Goal: Information Seeking & Learning: Check status

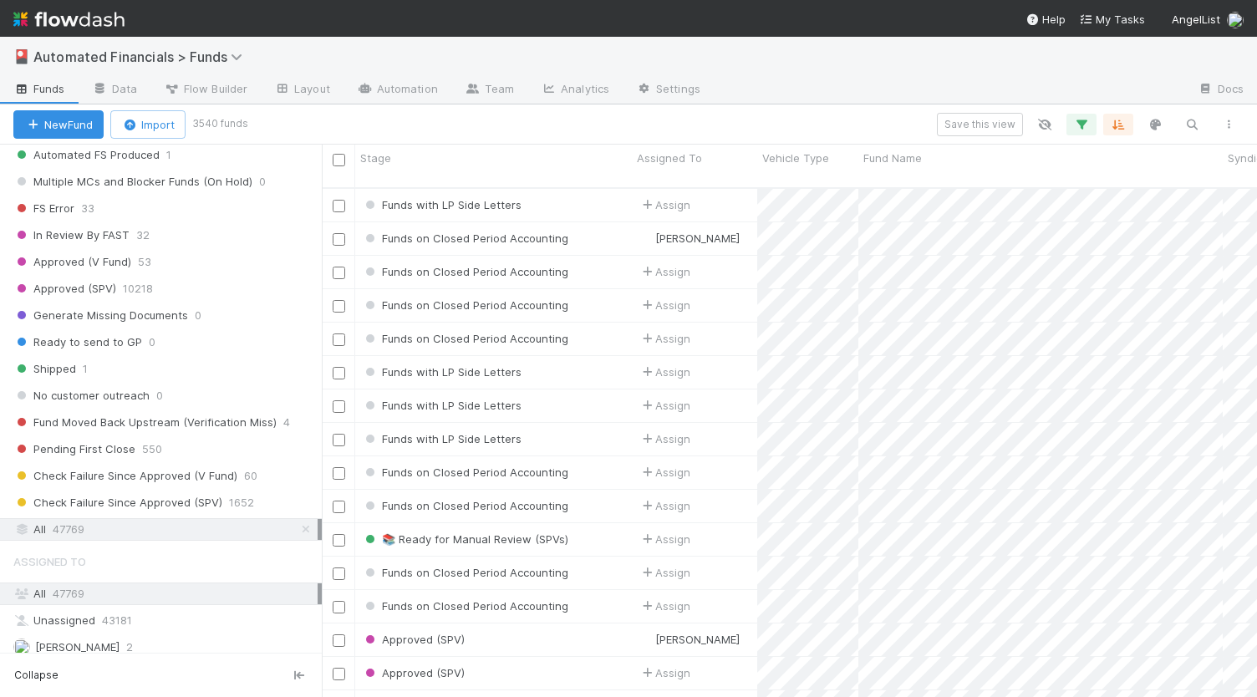
scroll to position [1948, 0]
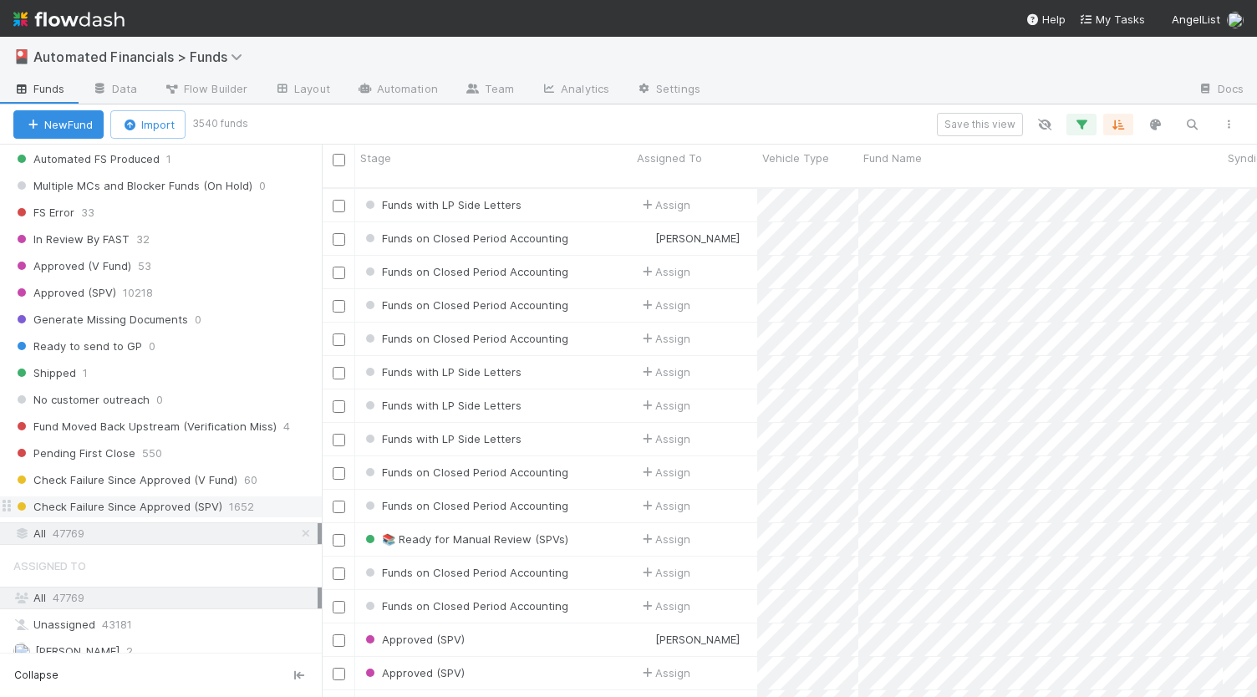
click at [185, 496] on span "Check Failure Since Approved (SPV)" at bounding box center [117, 506] width 209 height 21
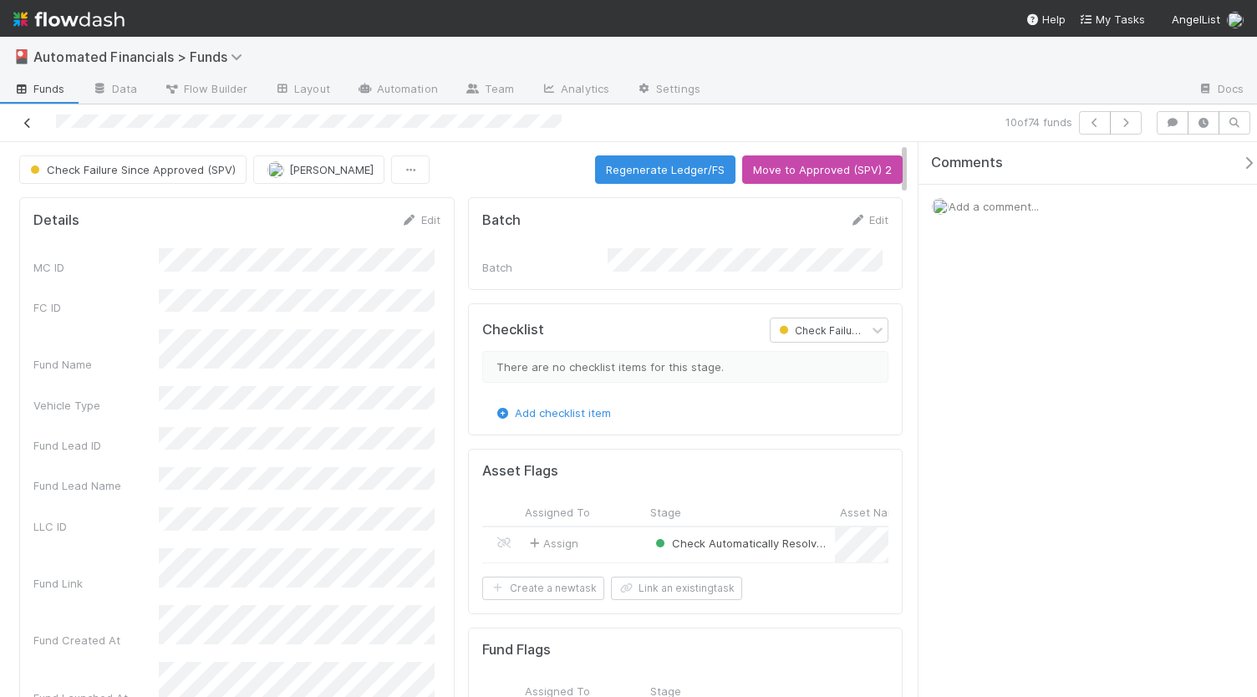
click at [22, 125] on icon at bounding box center [27, 123] width 17 height 11
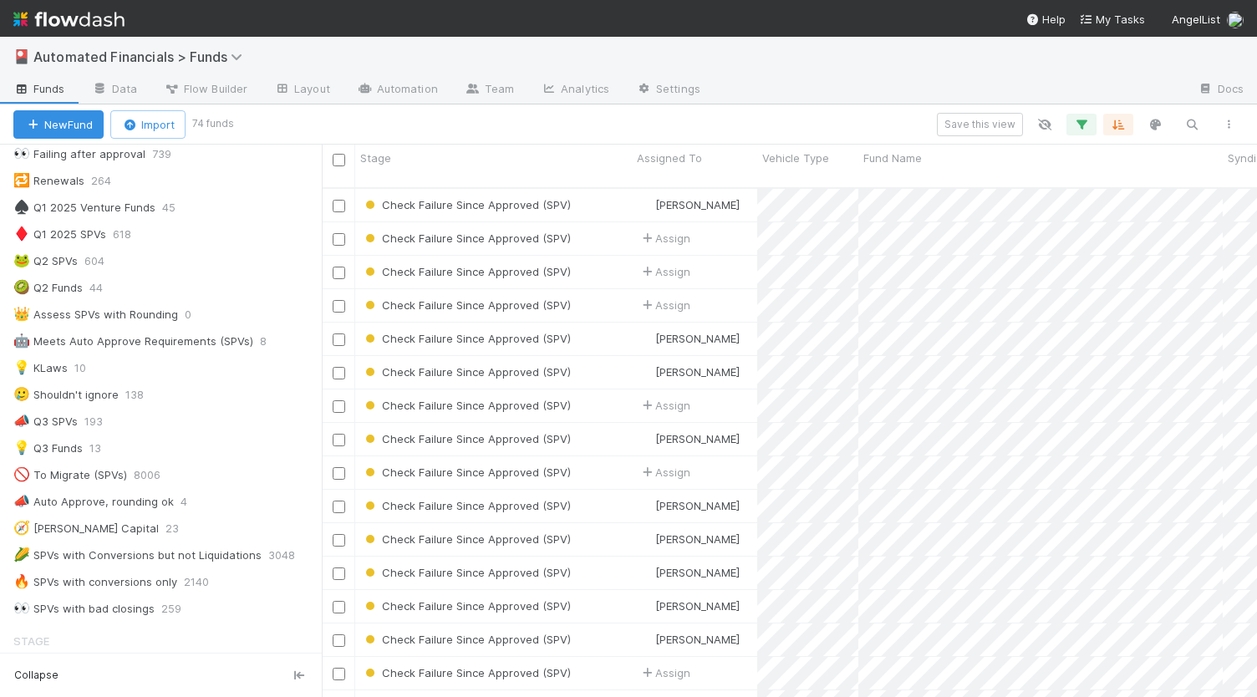
scroll to position [849, 0]
click at [1189, 125] on icon "button" at bounding box center [1192, 124] width 17 height 15
click at [84, 473] on div at bounding box center [628, 348] width 1257 height 697
click at [84, 488] on div "📣 Auto Approve, rounding ok" at bounding box center [93, 498] width 160 height 21
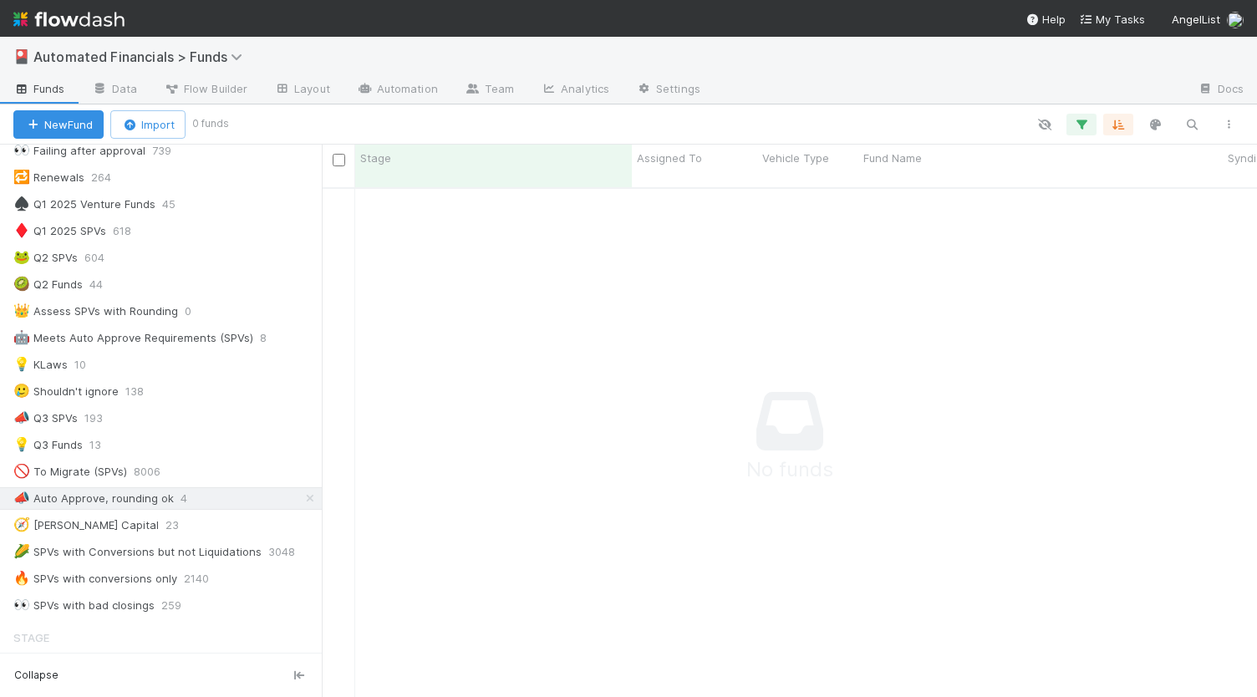
scroll to position [497, 922]
click at [1077, 124] on icon "button" at bounding box center [1081, 124] width 17 height 15
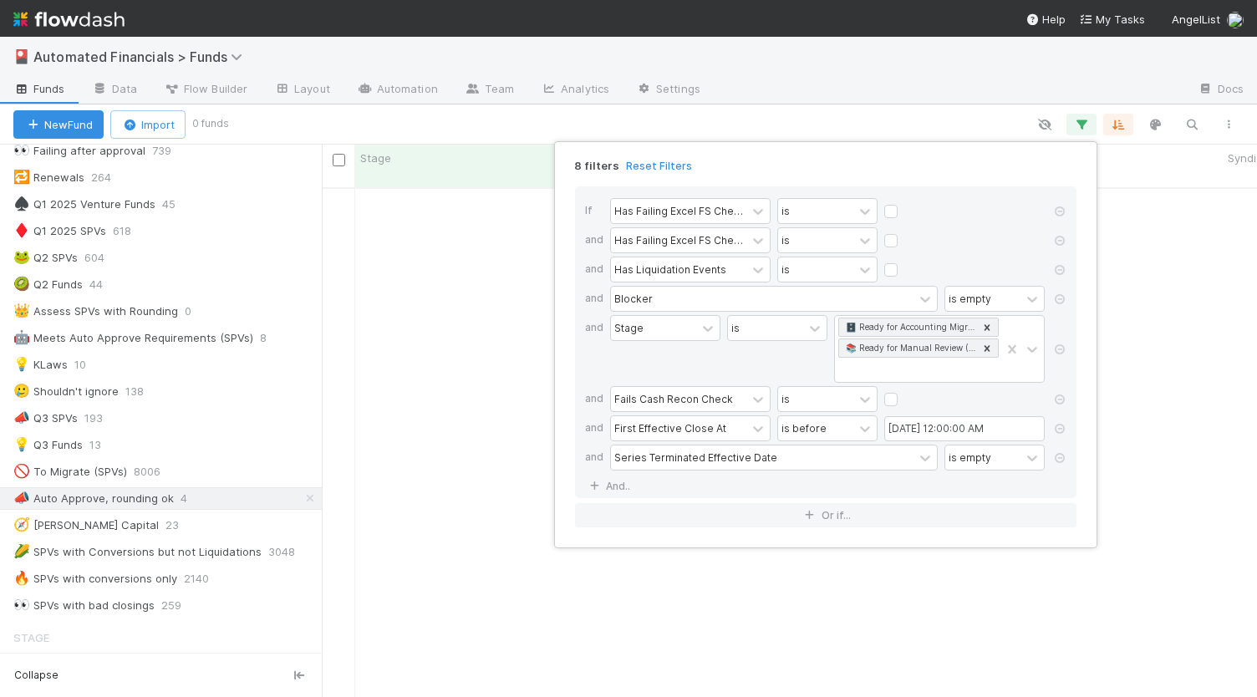
click at [496, 371] on div "8 filters Reset Filters If Has Failing Excel FS Checks Excluding Rounding Toler…" at bounding box center [628, 348] width 1257 height 697
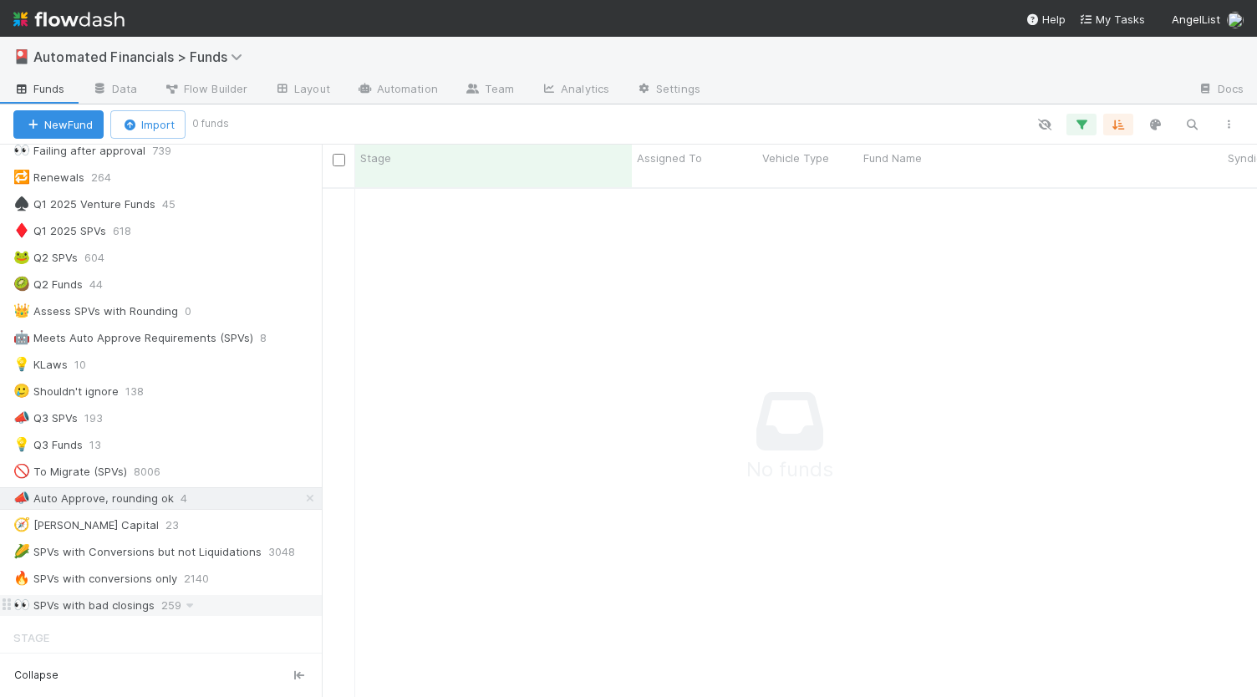
click at [115, 595] on div "👀 SPVs with bad closings" at bounding box center [83, 605] width 141 height 21
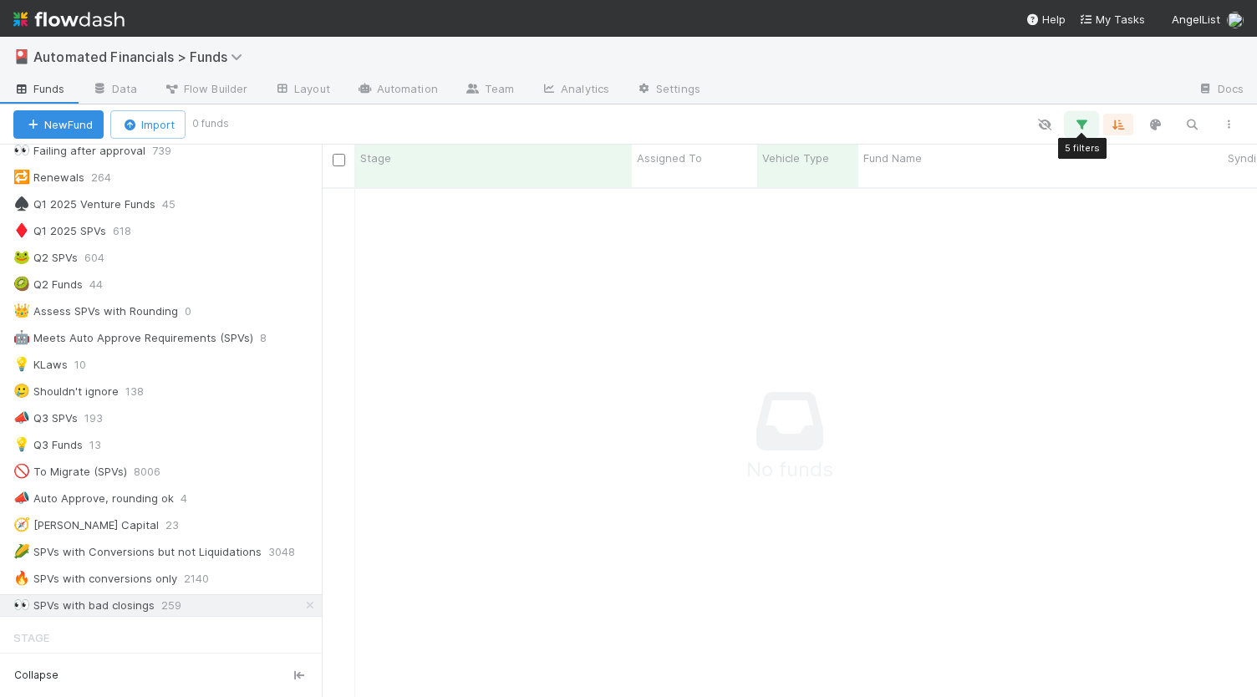
click at [1082, 126] on icon "button" at bounding box center [1081, 124] width 17 height 15
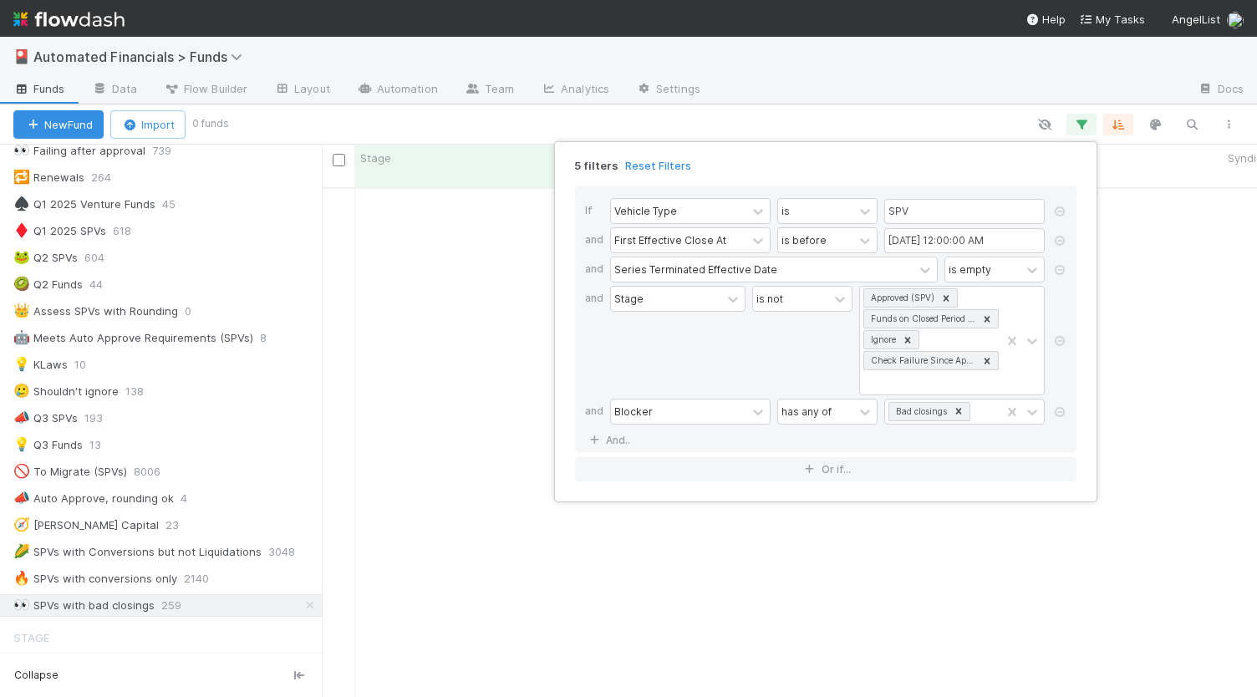
click at [653, 348] on div "Stage" at bounding box center [677, 340] width 135 height 109
click at [314, 328] on div "5 filters Reset Filters If Vehicle Type is SPV and First Effective Close At is …" at bounding box center [628, 348] width 1257 height 697
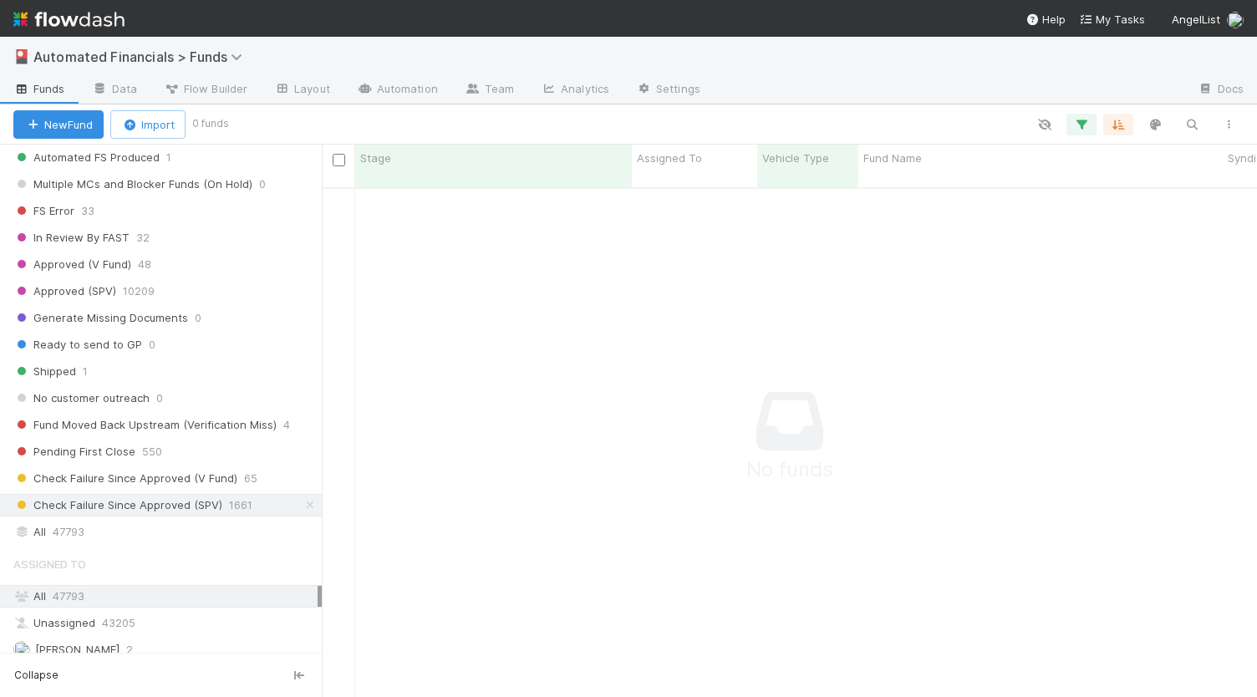
scroll to position [1963, 0]
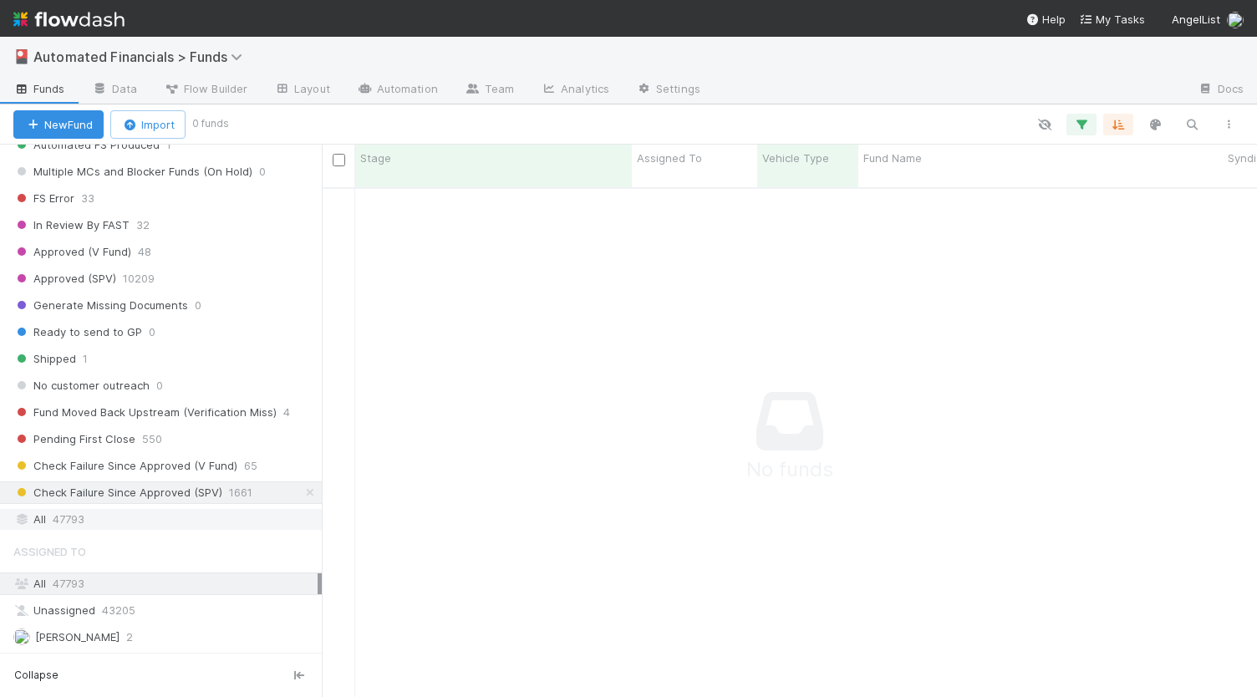
click at [39, 509] on div "All 47793" at bounding box center [165, 519] width 304 height 21
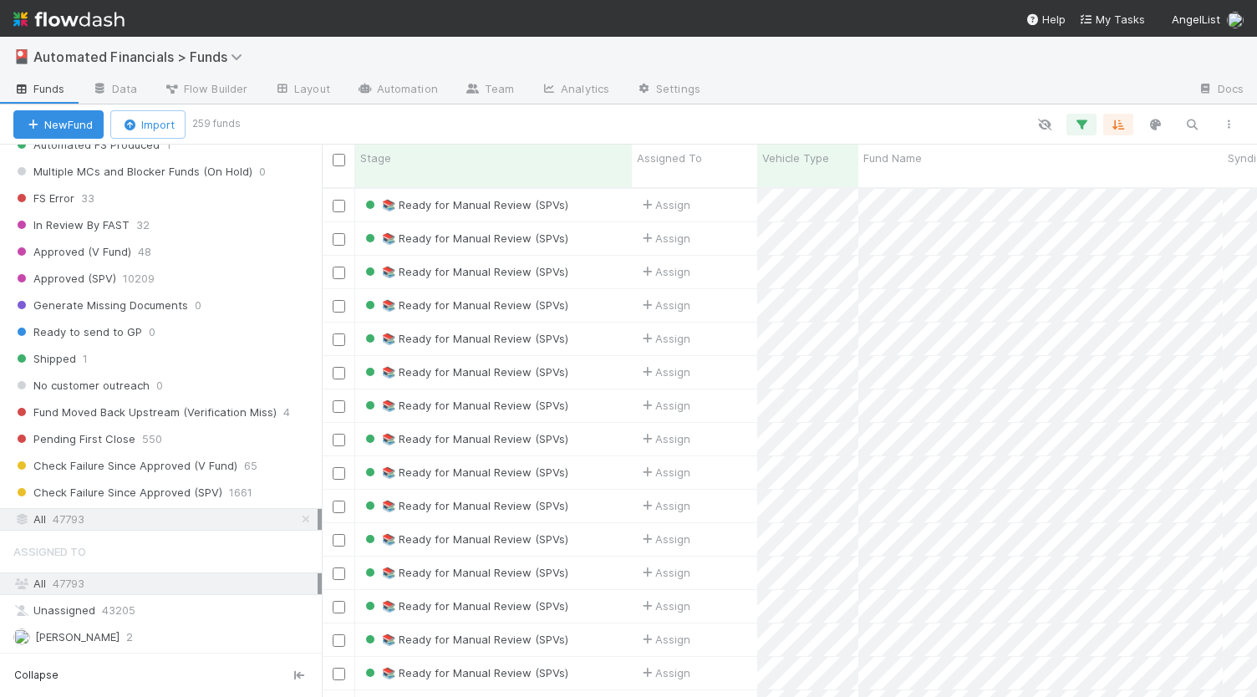
scroll to position [510, 922]
click at [1081, 125] on icon "button" at bounding box center [1081, 124] width 17 height 15
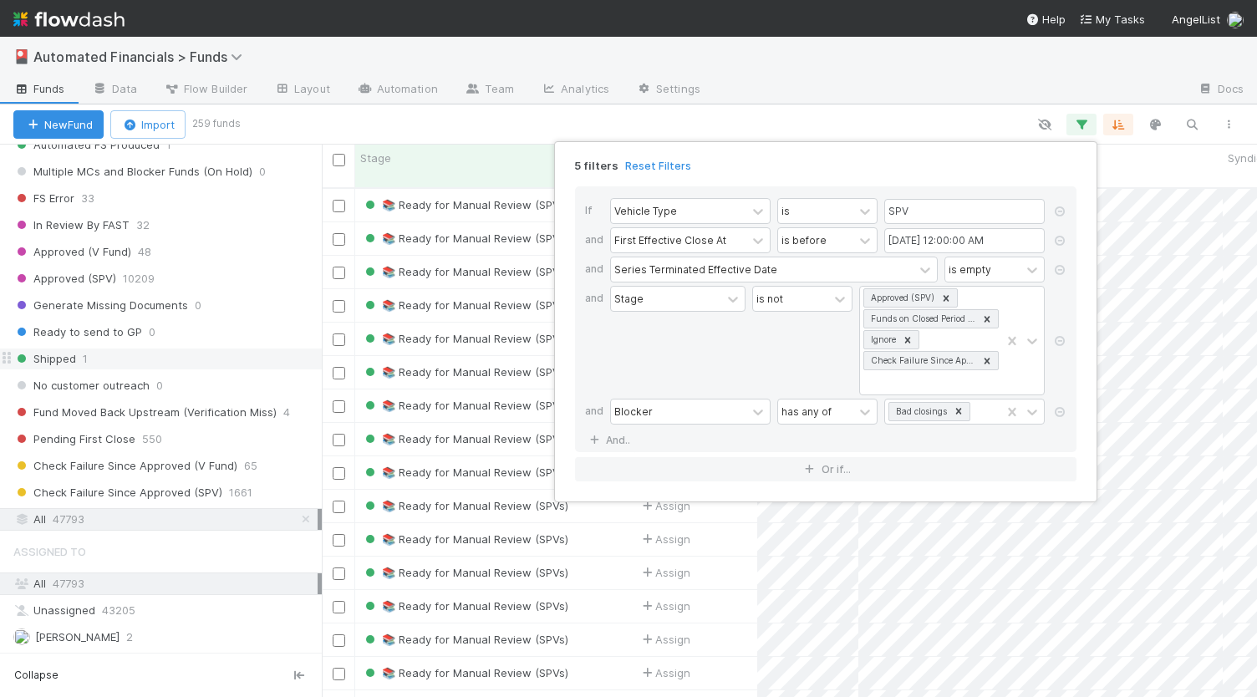
click at [335, 115] on div "5 filters Reset Filters If Vehicle Type is SPV and First Effective Close At is …" at bounding box center [628, 348] width 1257 height 697
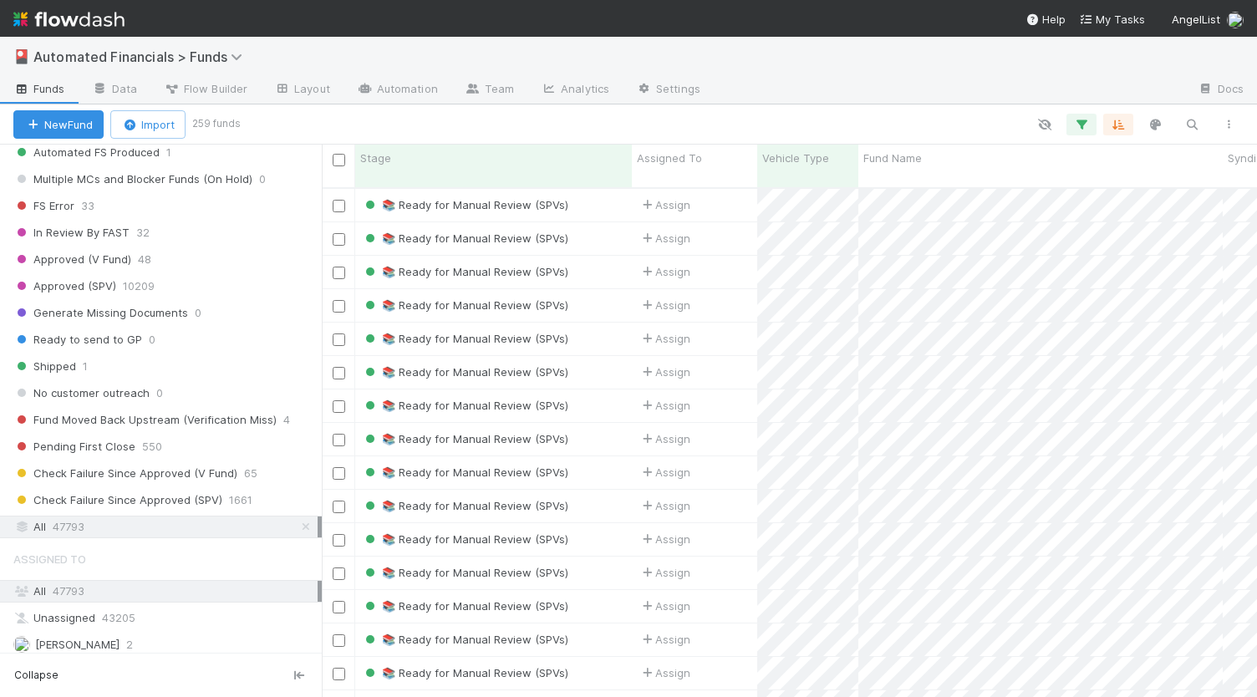
scroll to position [1963, 0]
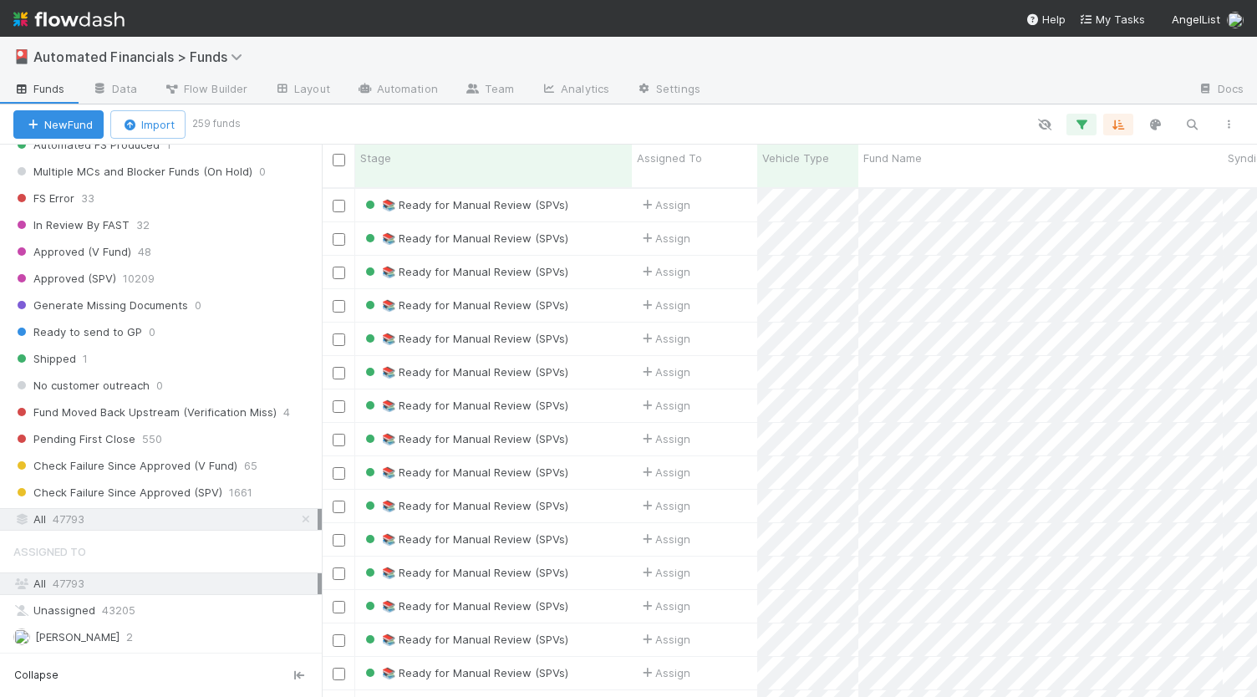
click at [87, 509] on div "All 47793" at bounding box center [165, 519] width 304 height 21
click at [1082, 125] on icon "button" at bounding box center [1081, 124] width 17 height 15
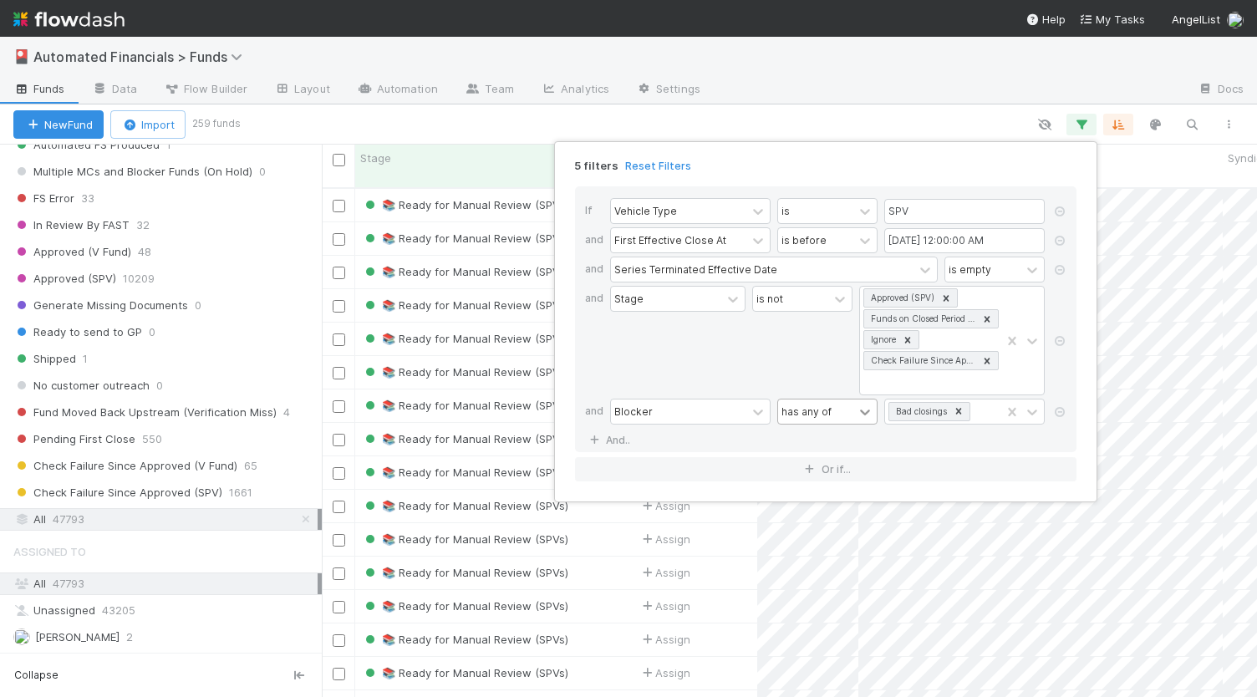
click at [860, 404] on icon at bounding box center [865, 412] width 17 height 17
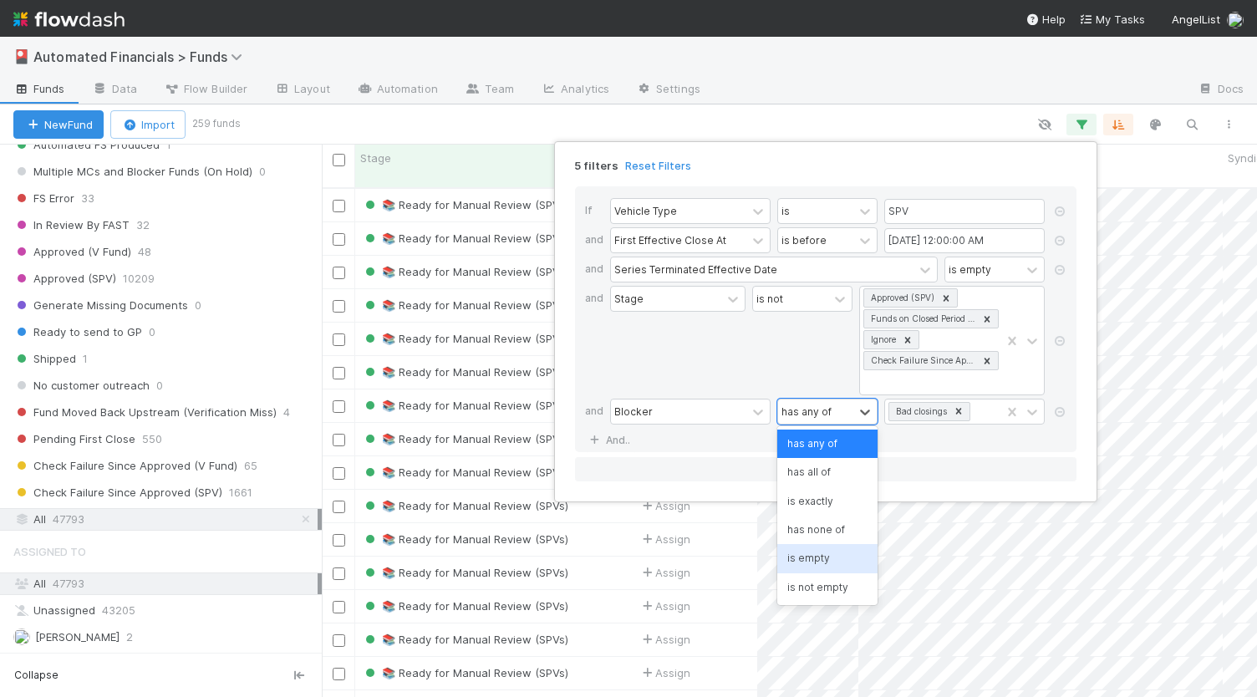
click at [824, 559] on div "is empty" at bounding box center [827, 558] width 100 height 28
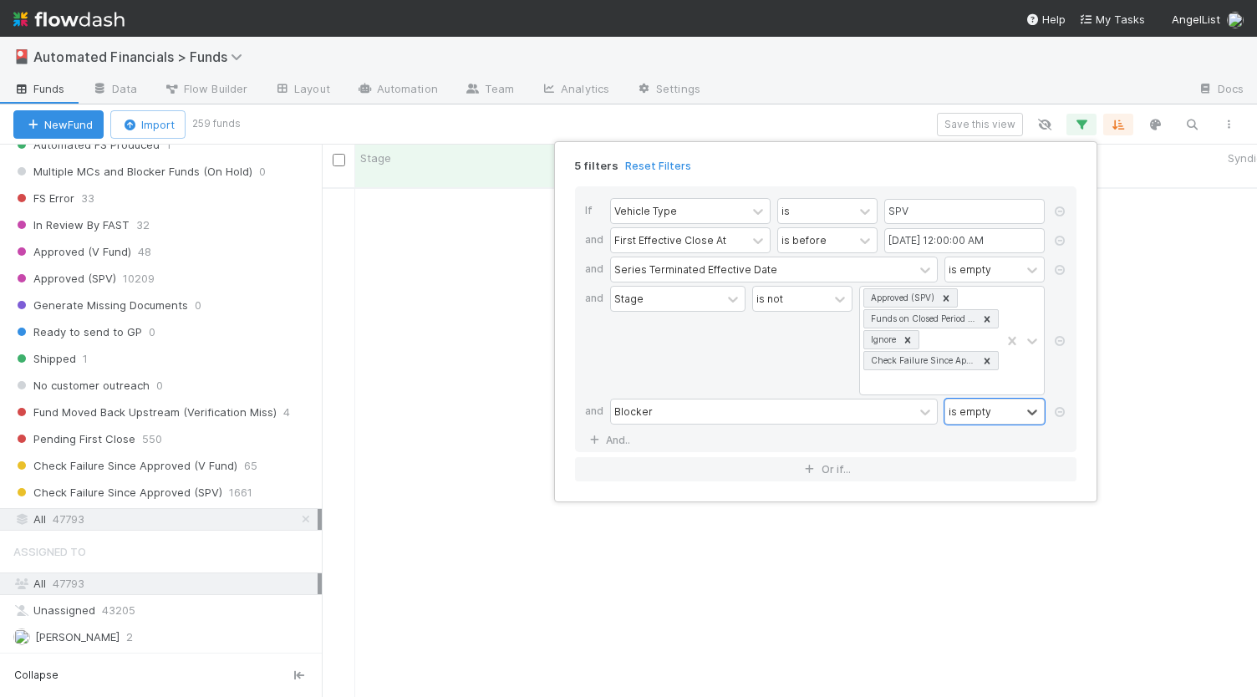
click at [651, 357] on div "Stage" at bounding box center [677, 340] width 135 height 109
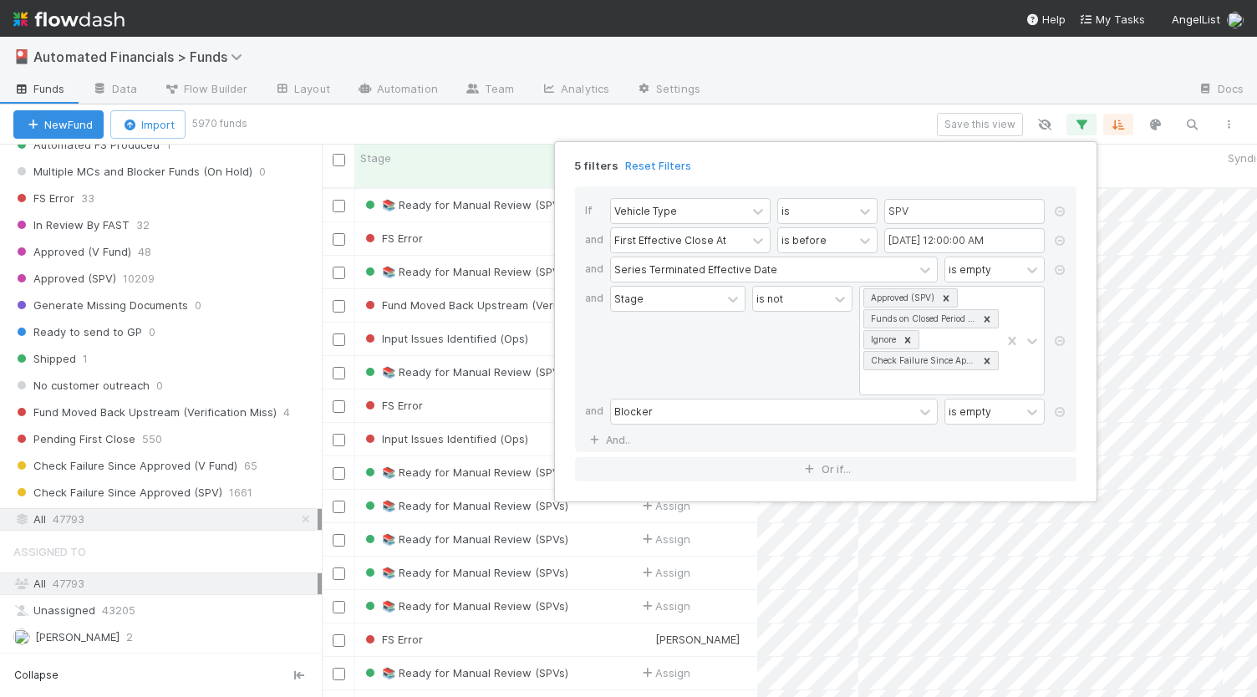
scroll to position [510, 922]
click at [611, 439] on link "And.." at bounding box center [611, 440] width 53 height 24
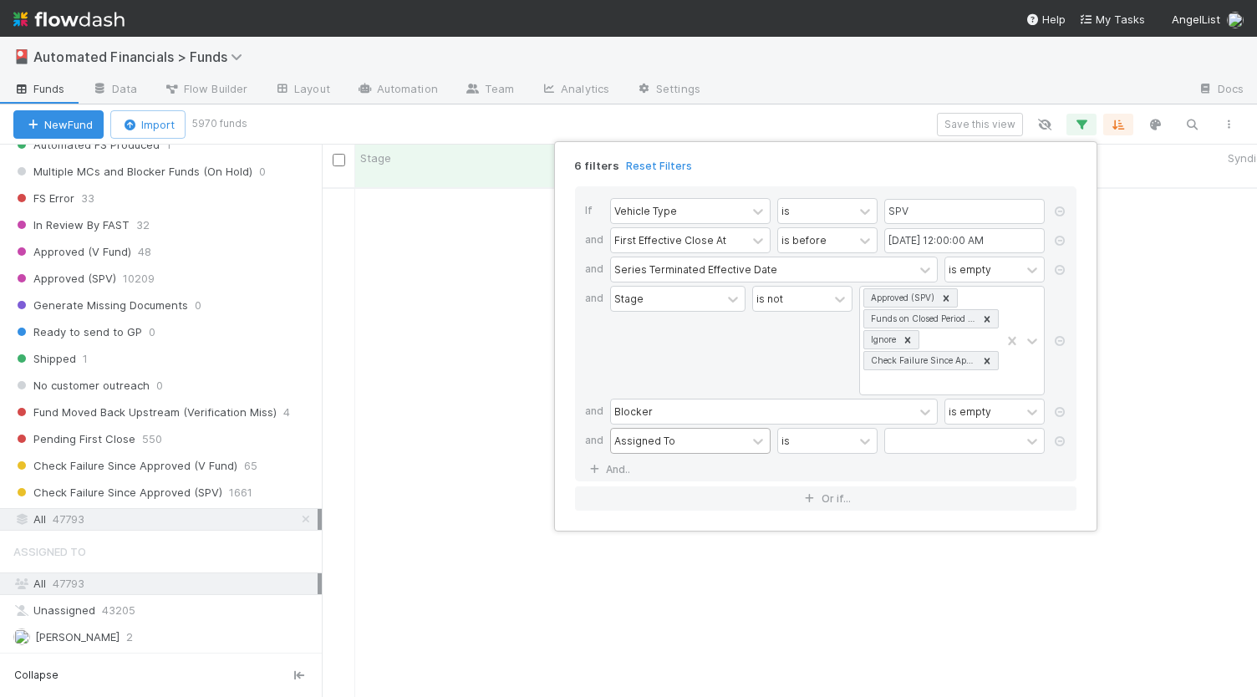
click at [643, 435] on div "Assigned To" at bounding box center [644, 440] width 61 height 15
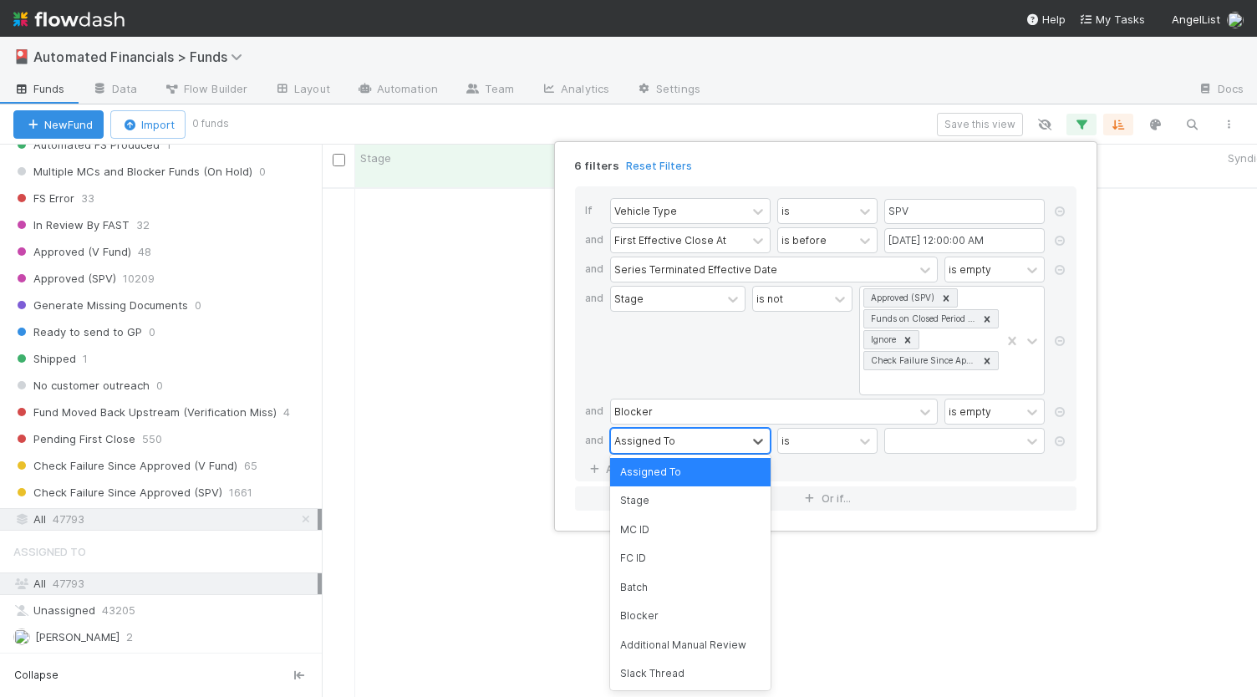
scroll to position [497, 922]
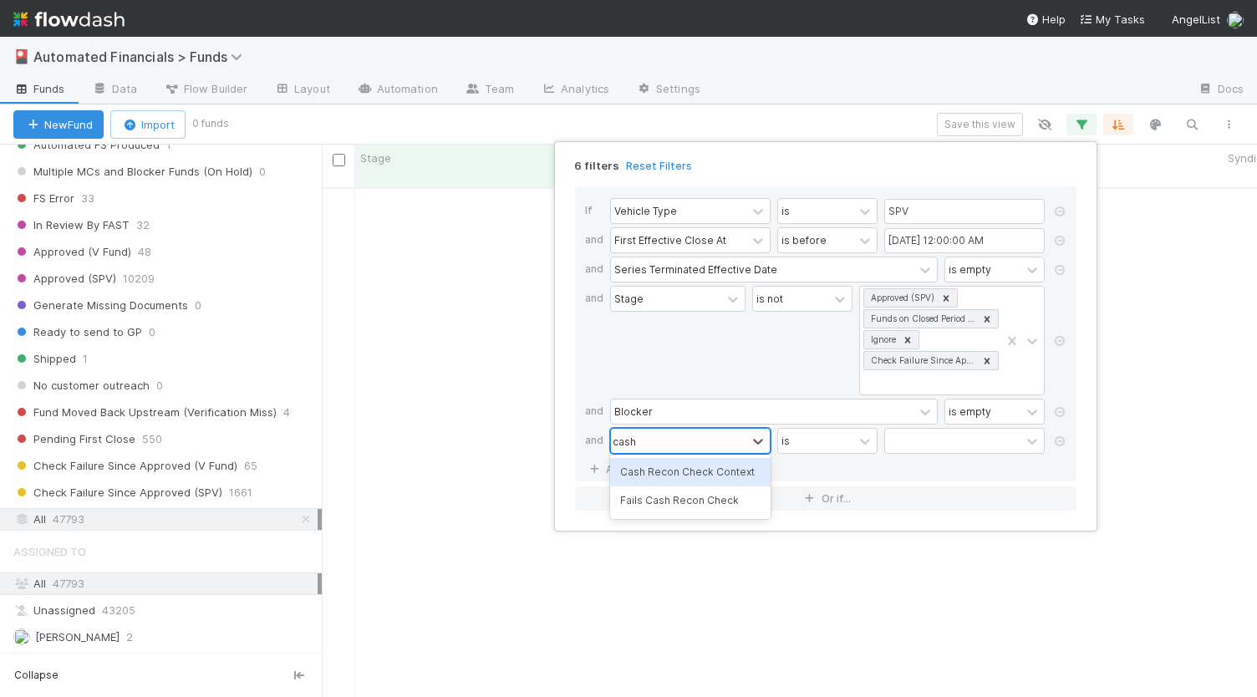
type input "cash"
click at [674, 503] on div "Fails Cash Recon Check" at bounding box center [690, 500] width 160 height 28
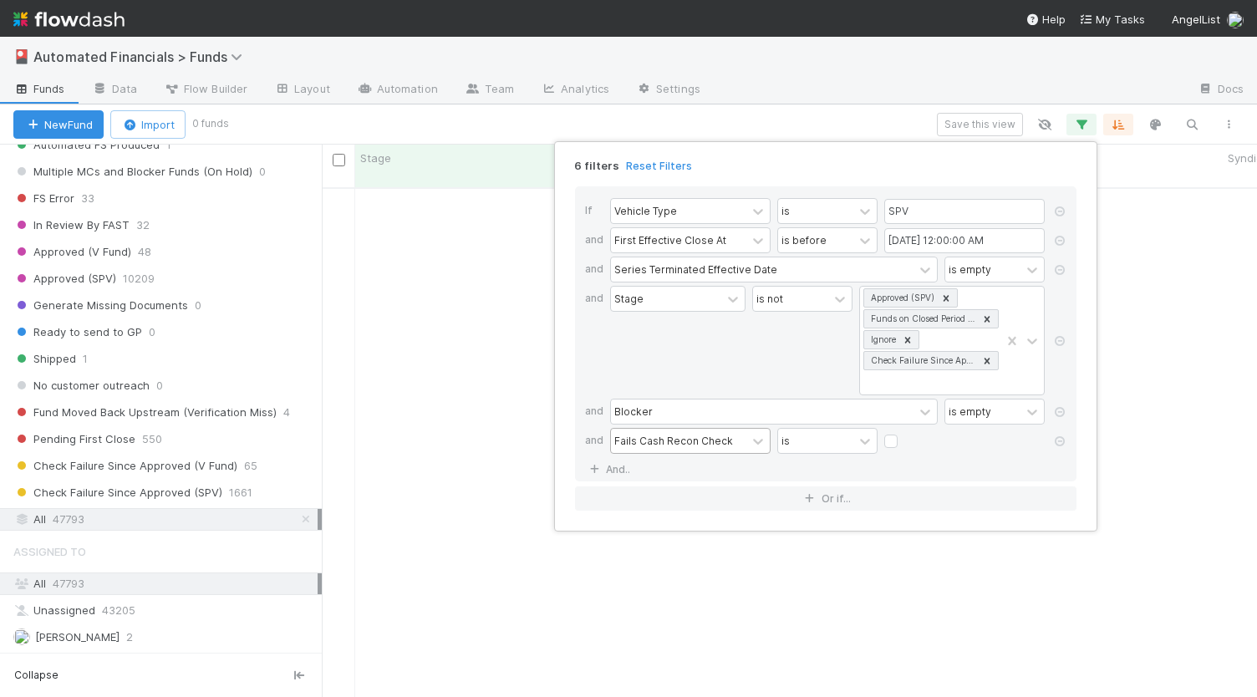
click at [904, 433] on label at bounding box center [904, 433] width 0 height 0
click at [888, 437] on input "checkbox" at bounding box center [890, 445] width 13 height 25
checkbox input "true"
click at [794, 355] on div "is not" at bounding box center [802, 340] width 100 height 109
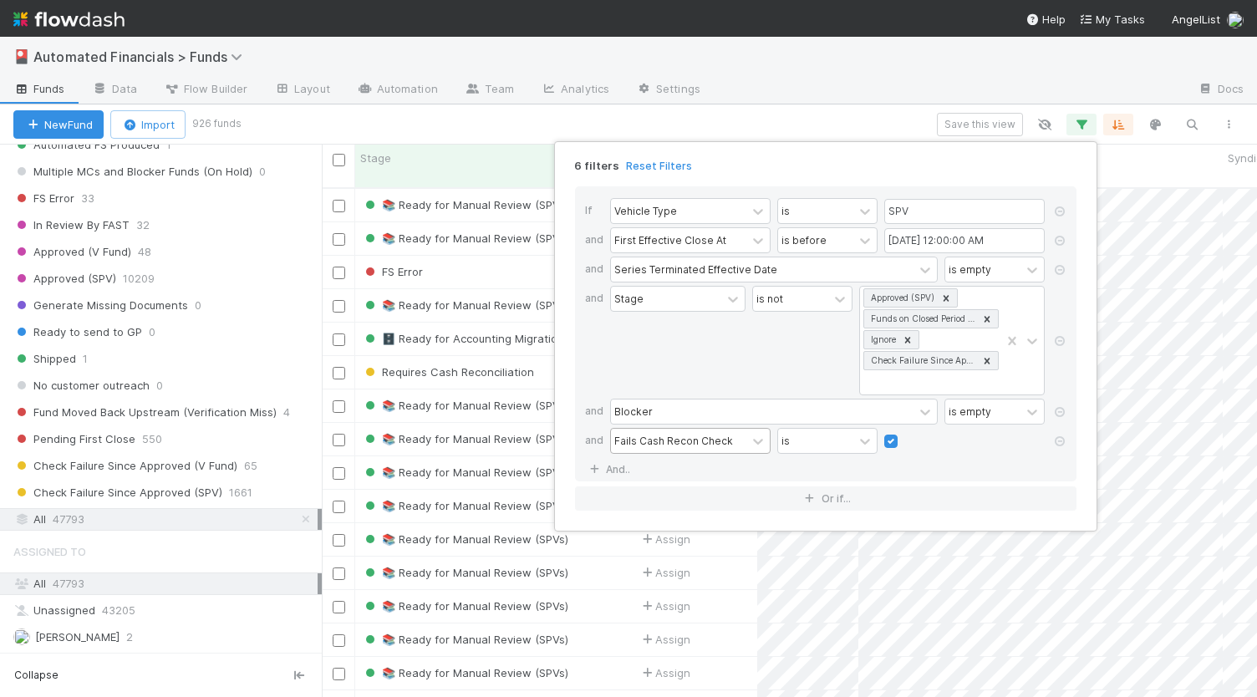
scroll to position [510, 922]
click at [1061, 438] on icon at bounding box center [1059, 441] width 17 height 10
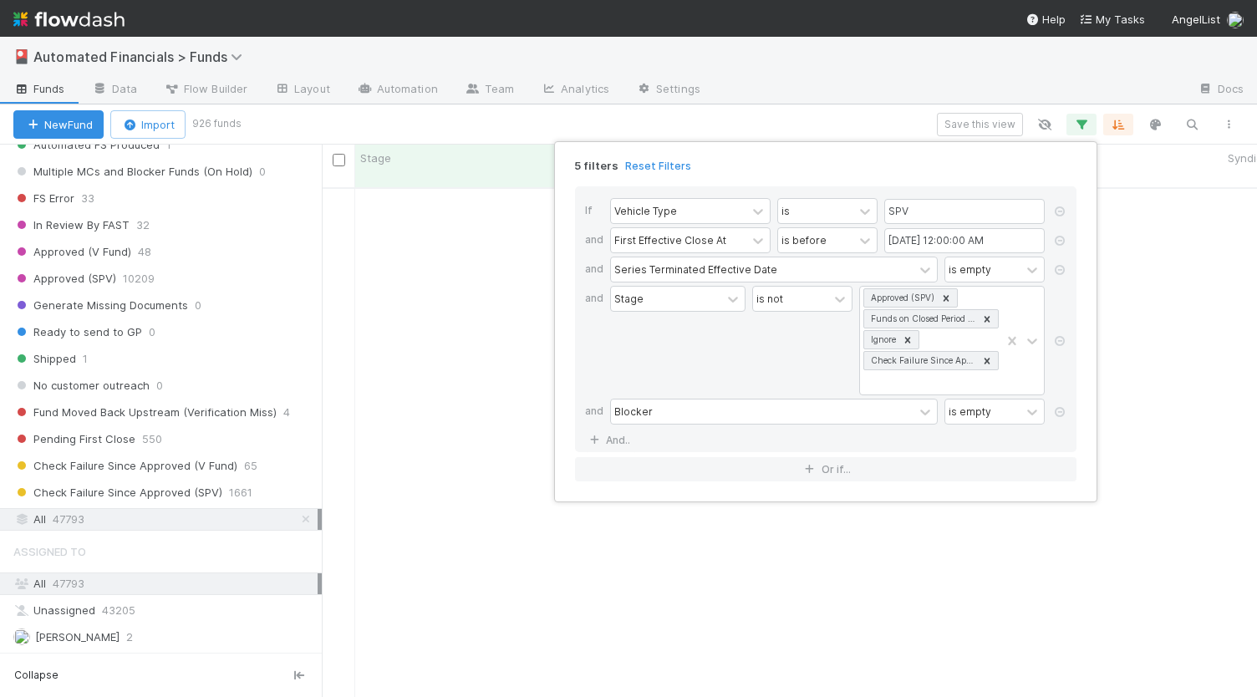
click at [738, 350] on div "Stage" at bounding box center [677, 340] width 135 height 109
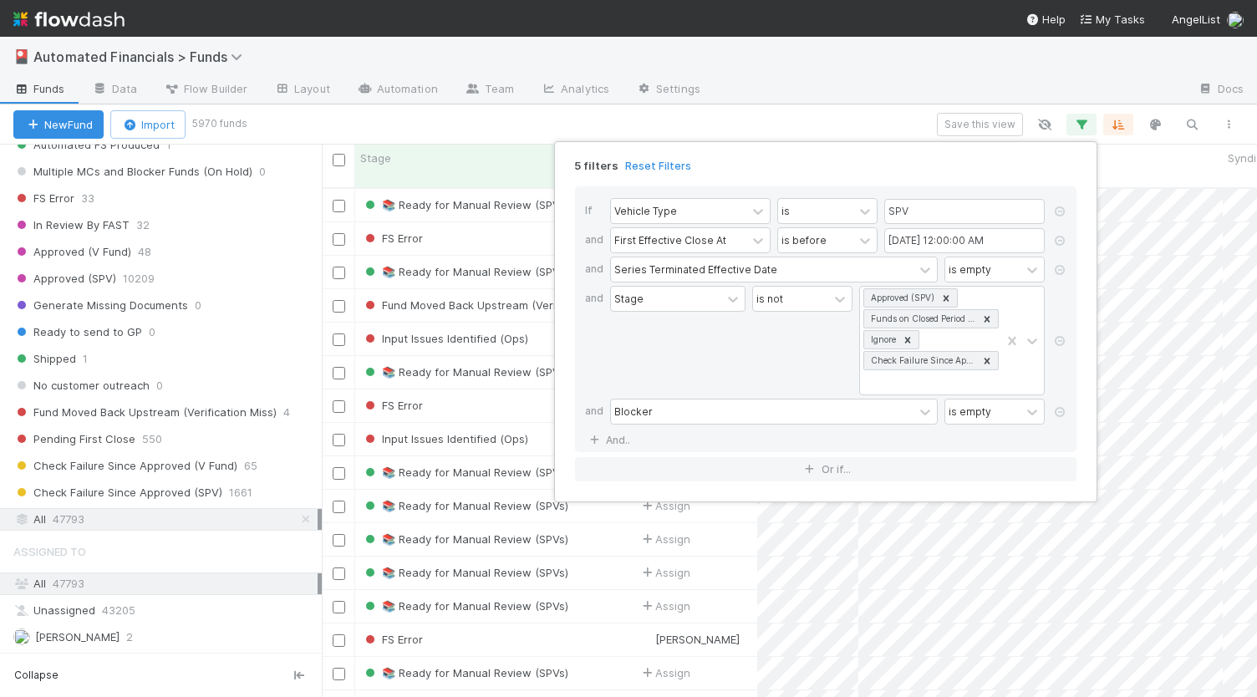
drag, startPoint x: 314, startPoint y: 532, endPoint x: 313, endPoint y: 512, distance: 20.1
click at [313, 512] on div "5 filters Reset Filters If Vehicle Type is SPV and First Effective Close At is …" at bounding box center [628, 348] width 1257 height 697
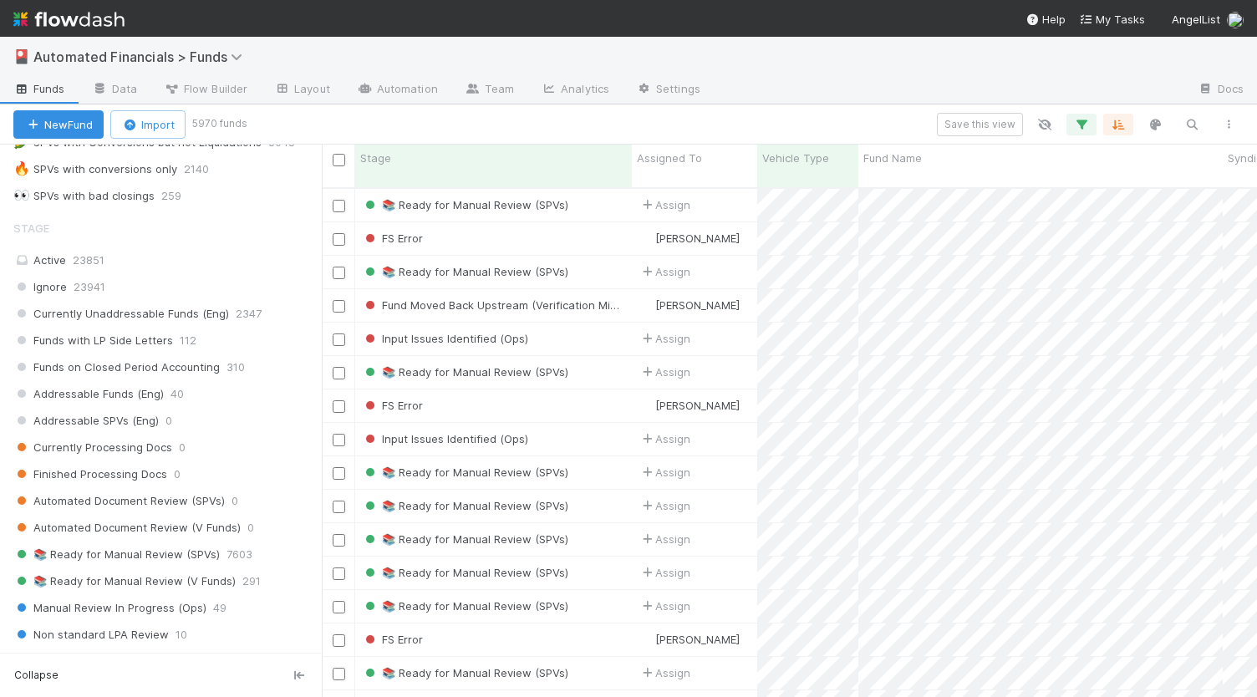
scroll to position [1356, 0]
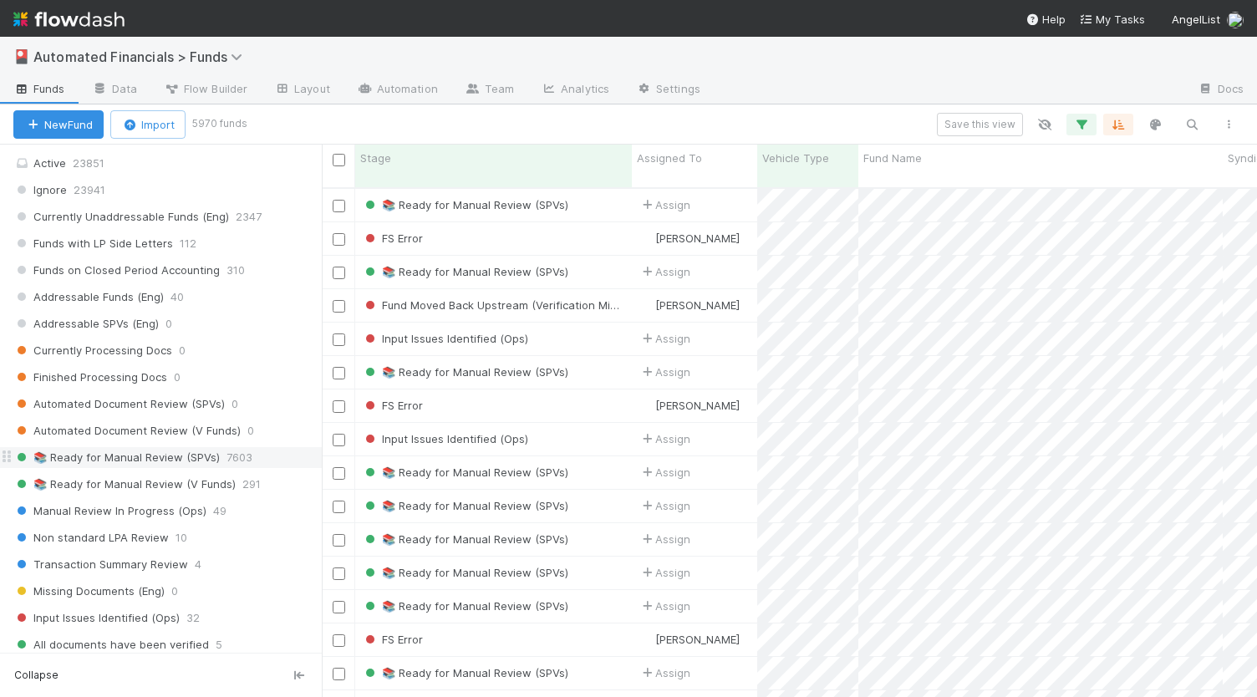
click at [227, 447] on span "7603" at bounding box center [240, 457] width 26 height 21
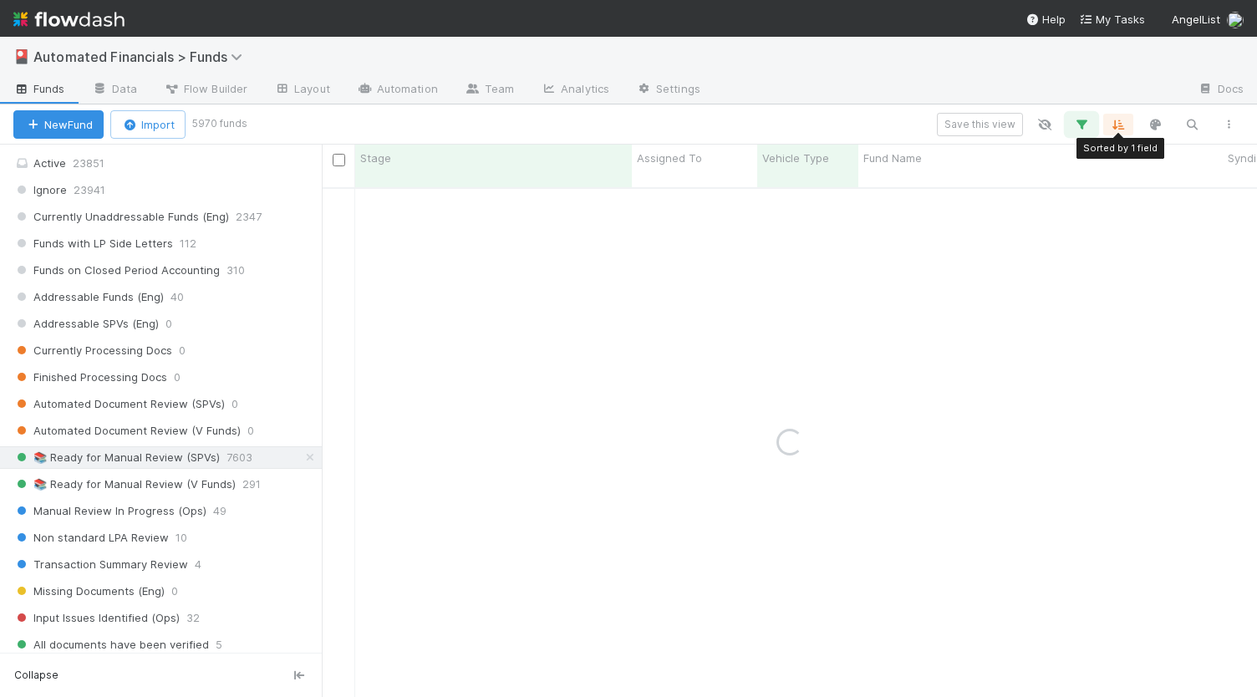
click at [1080, 124] on icon "button" at bounding box center [1081, 124] width 17 height 15
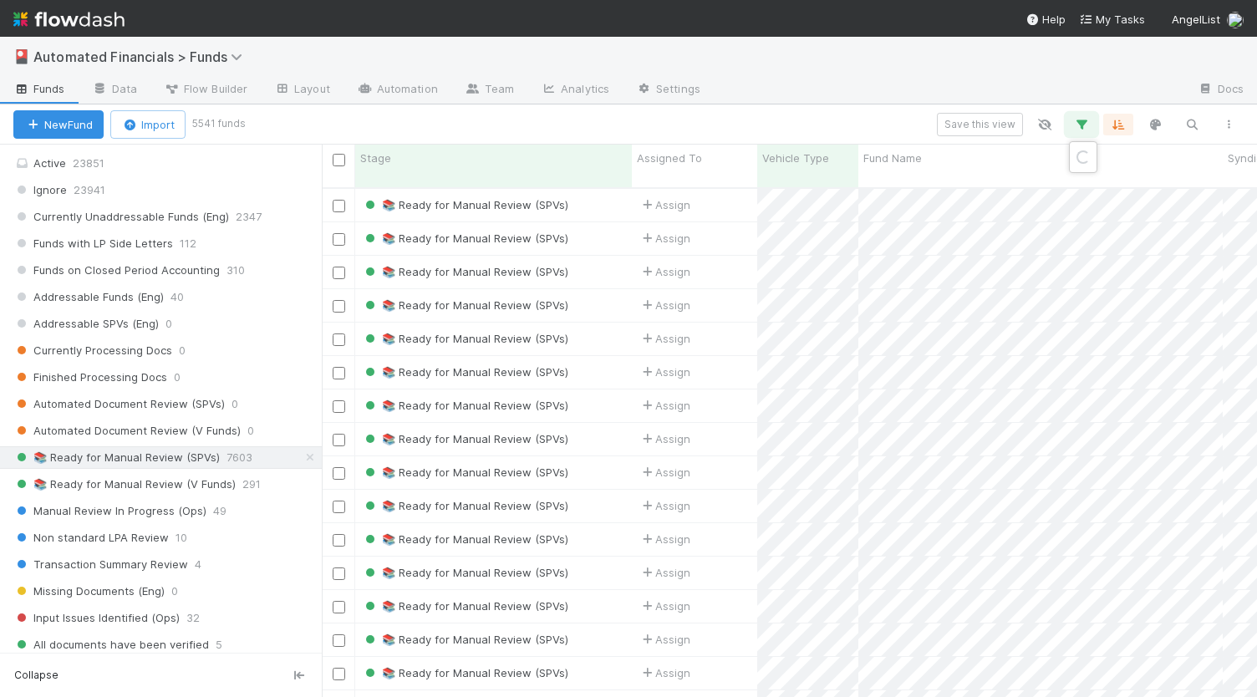
scroll to position [510, 922]
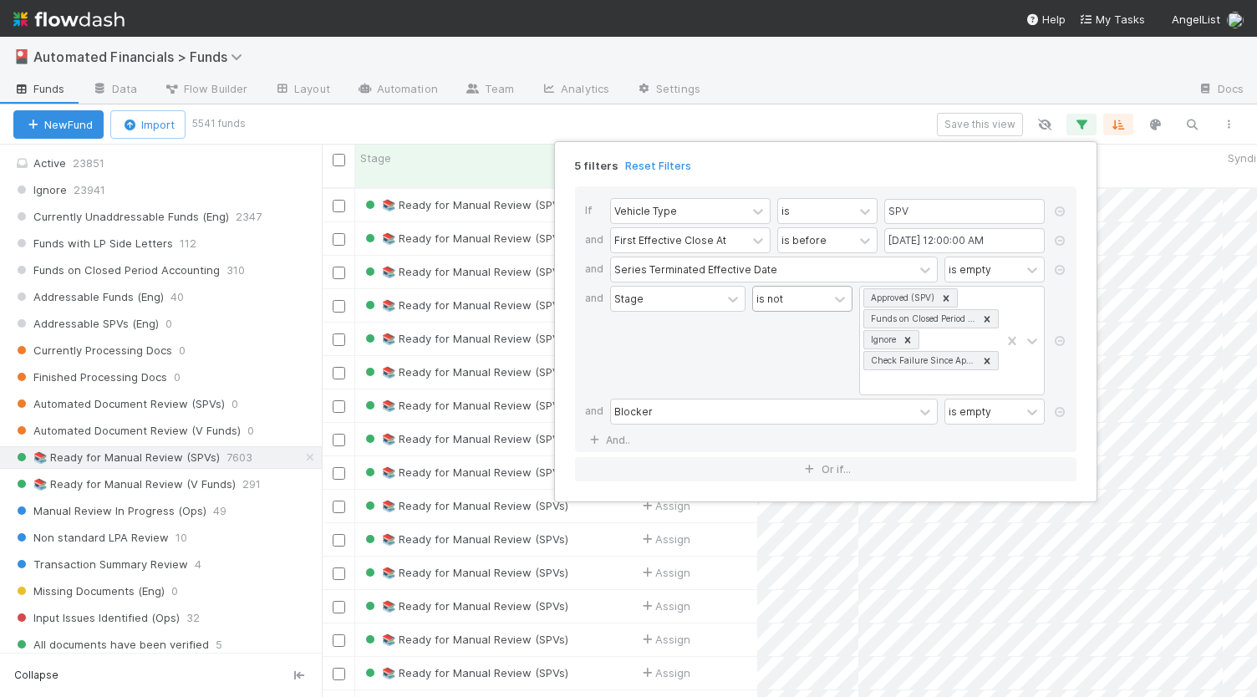
click at [774, 299] on div "is not" at bounding box center [769, 298] width 27 height 15
click at [781, 344] on div "is" at bounding box center [806, 333] width 100 height 28
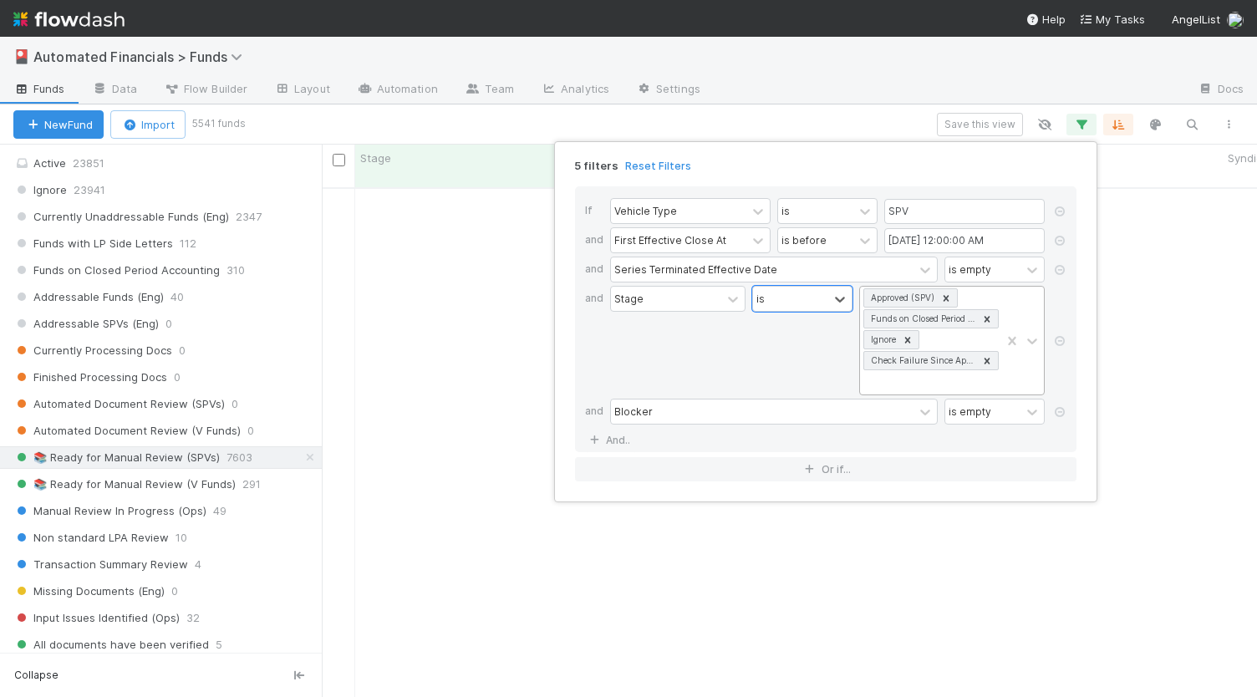
click at [949, 295] on icon at bounding box center [947, 298] width 6 height 6
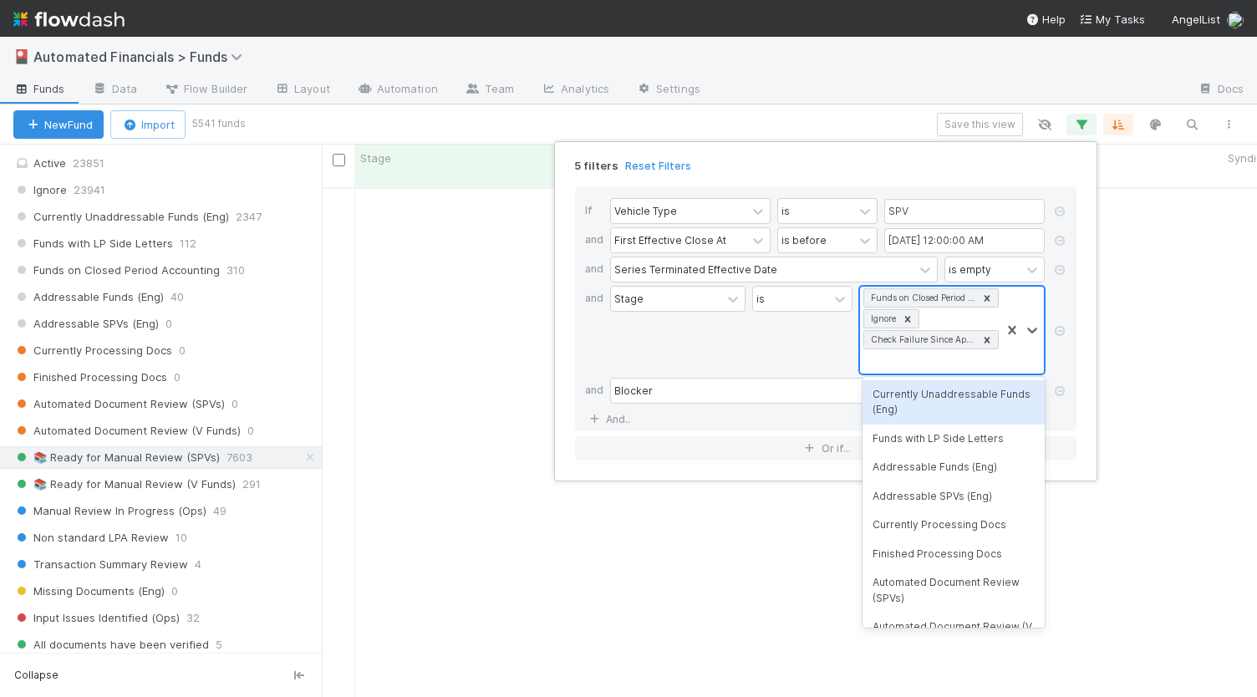
scroll to position [0, 0]
click at [988, 295] on icon at bounding box center [988, 298] width 6 height 6
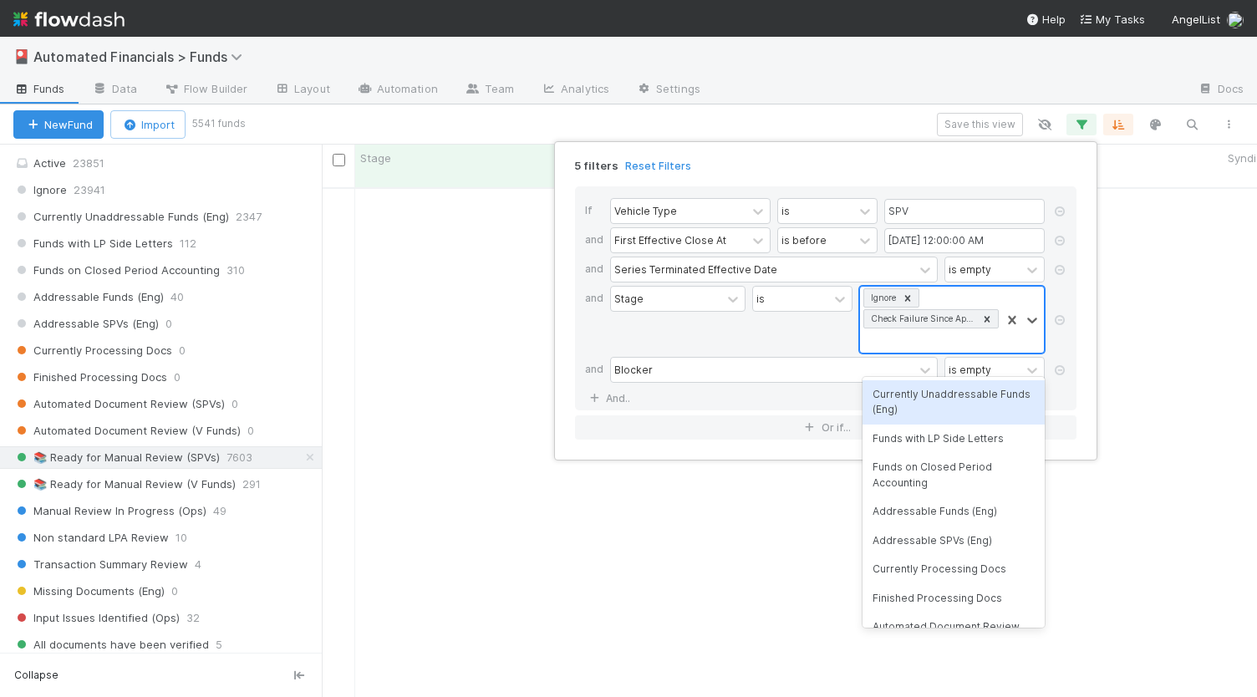
click at [908, 295] on icon at bounding box center [908, 298] width 6 height 6
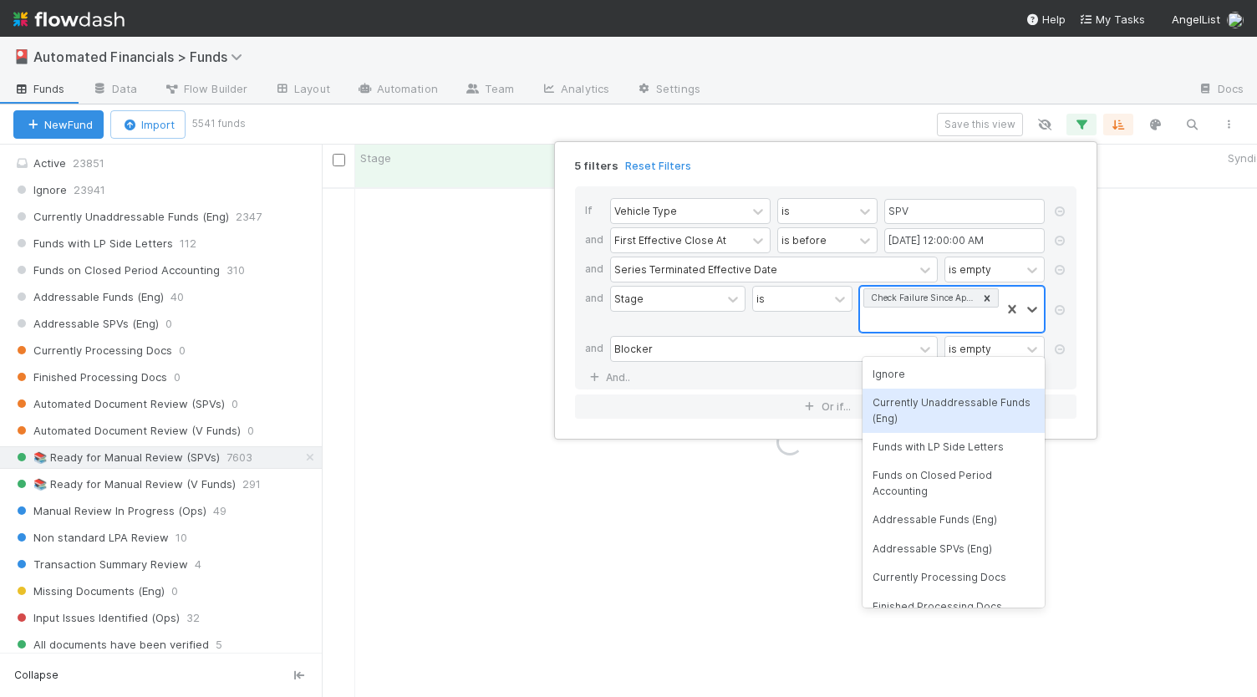
click at [985, 295] on icon at bounding box center [988, 298] width 6 height 6
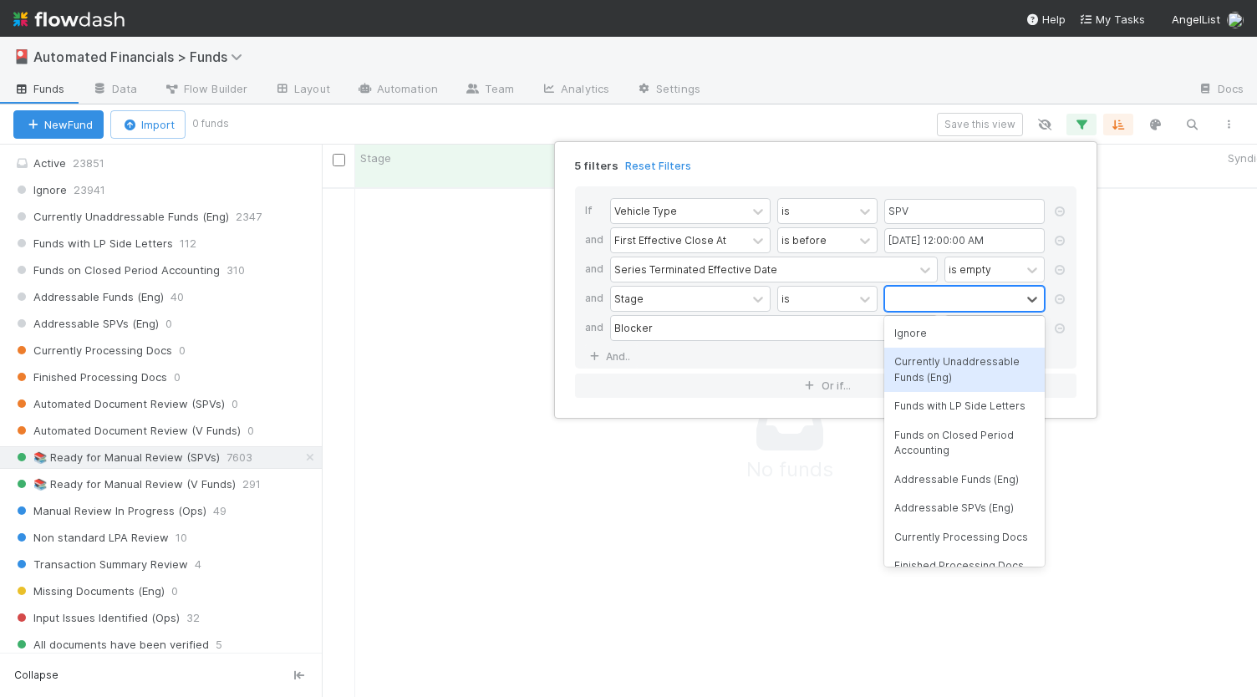
scroll to position [497, 922]
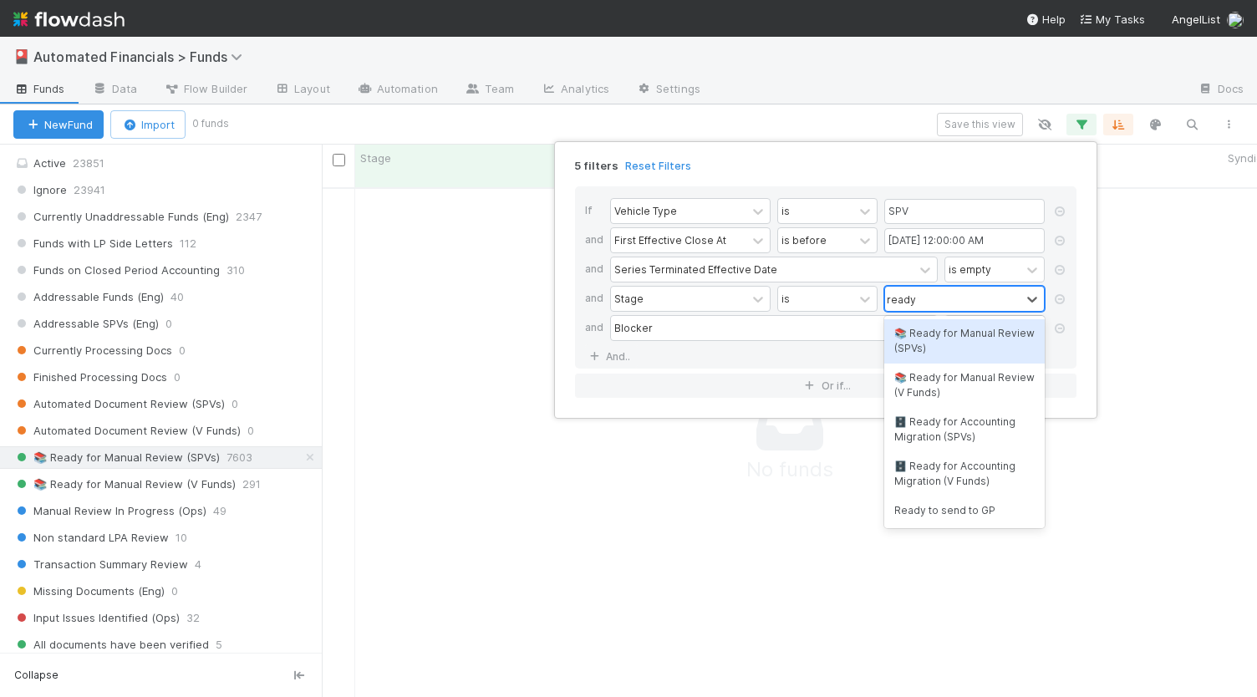
type input "ready fo"
drag, startPoint x: 939, startPoint y: 342, endPoint x: 922, endPoint y: 342, distance: 17.6
click at [939, 342] on div "📚 Ready for Manual Review (SPVs)" at bounding box center [964, 341] width 160 height 44
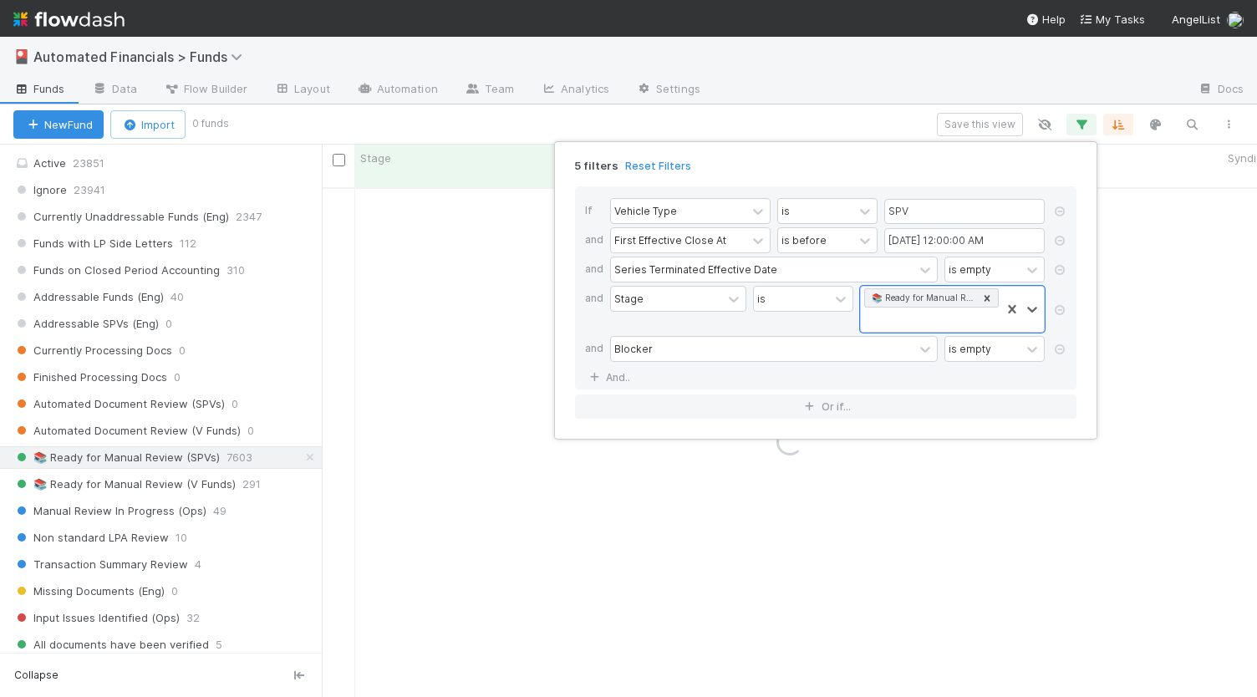
click at [742, 375] on div "If Vehicle Type is SPV and First Effective Close At is before [DATE] 12:00:00 A…" at bounding box center [825, 287] width 501 height 203
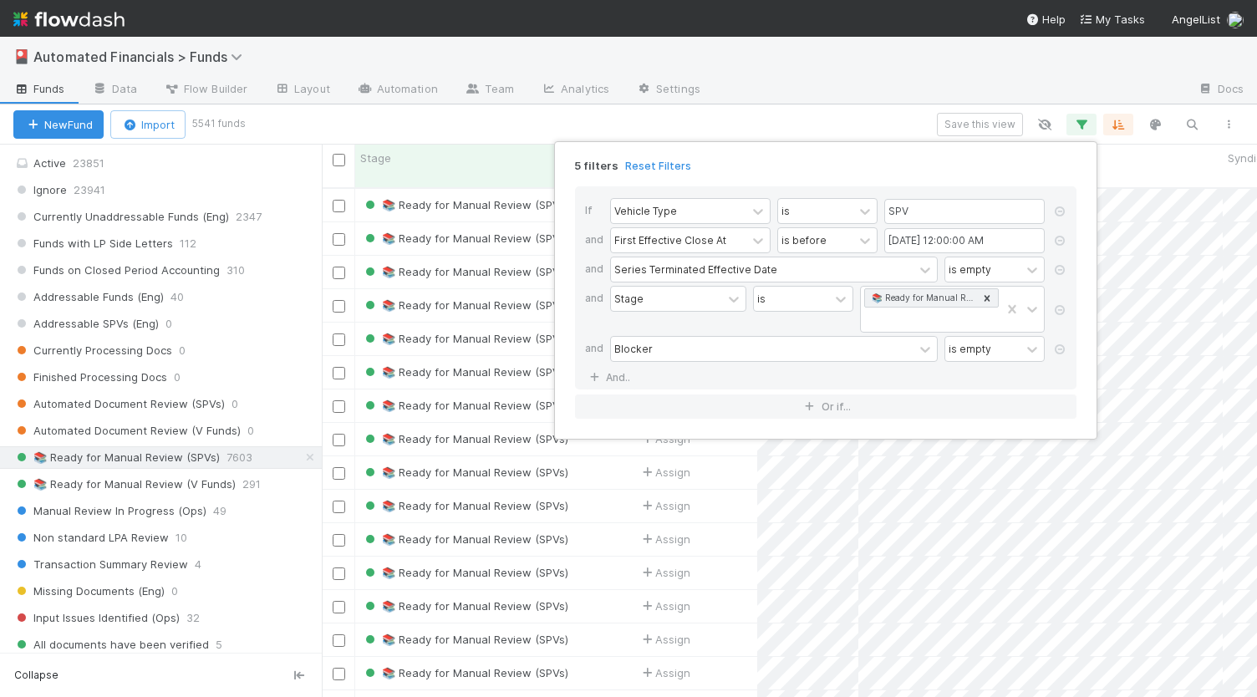
scroll to position [510, 922]
click at [619, 372] on link "And.." at bounding box center [611, 377] width 53 height 24
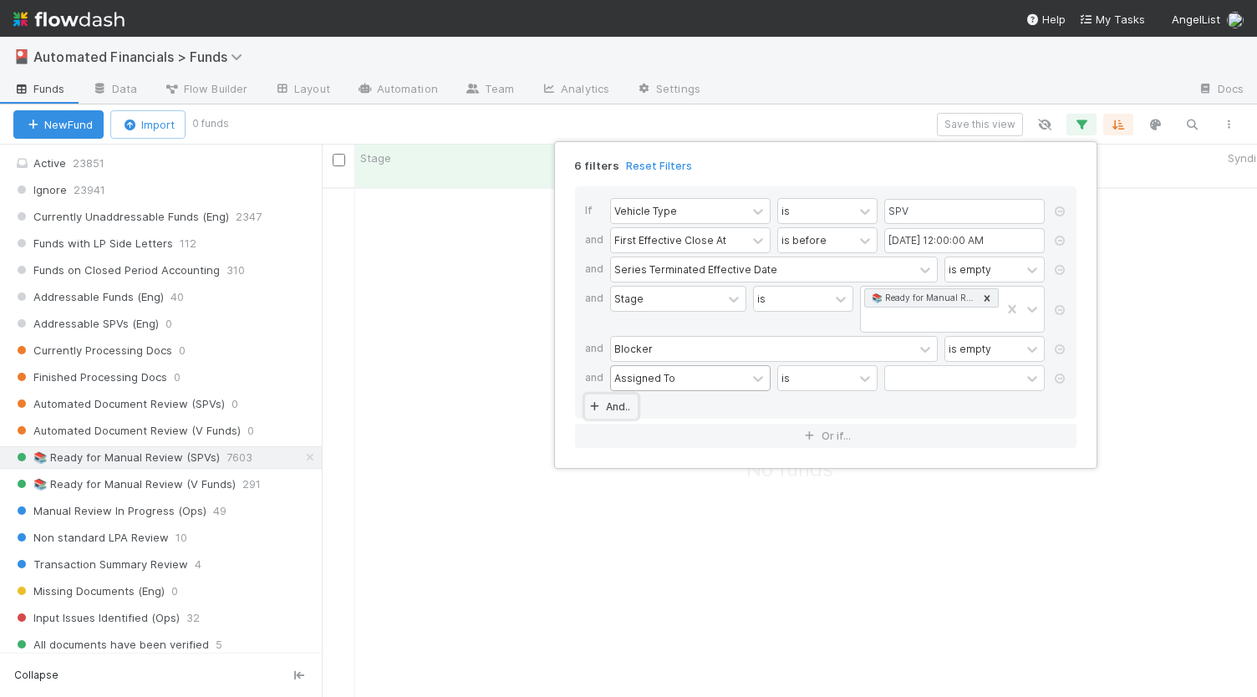
scroll to position [497, 922]
click at [630, 379] on div "Assigned To" at bounding box center [644, 377] width 61 height 15
type input "cash"
click at [916, 392] on div "If Vehicle Type is SPV and First Effective Close At is before [DATE] 12:00:00 A…" at bounding box center [825, 302] width 501 height 232
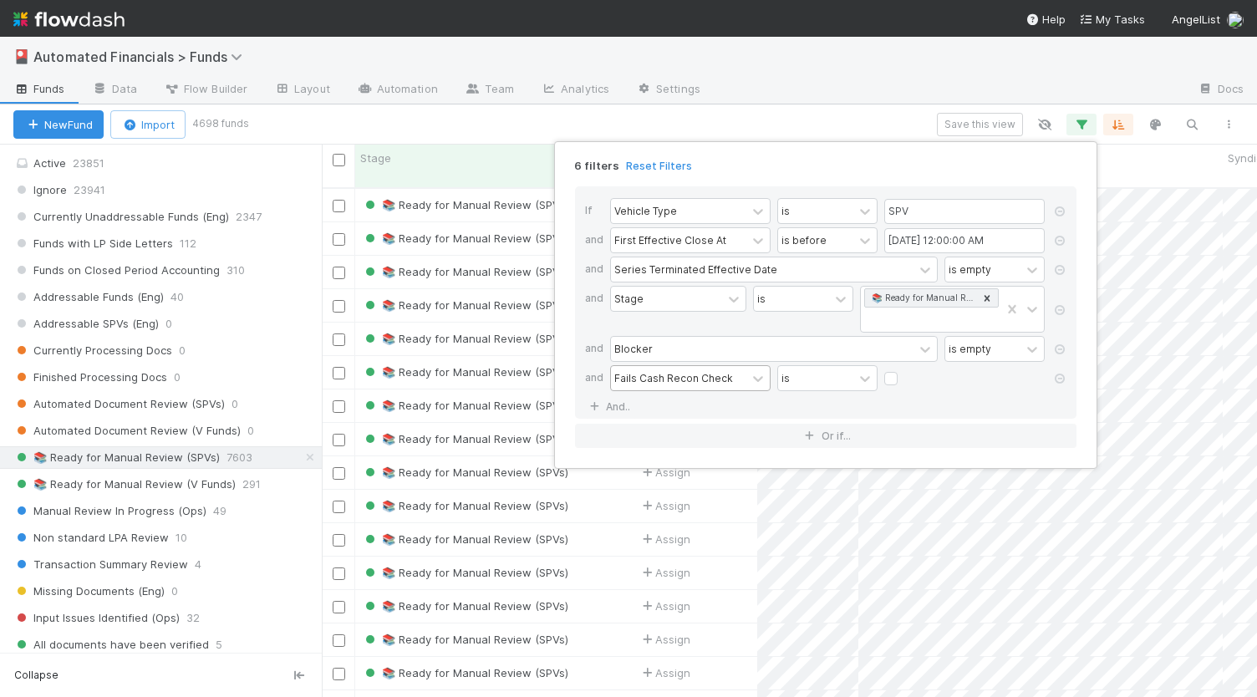
scroll to position [510, 922]
click at [904, 370] on label at bounding box center [904, 370] width 0 height 0
click at [889, 373] on input "checkbox" at bounding box center [890, 382] width 13 height 25
checkbox input "true"
click at [777, 155] on div "6 filters Reset Filters" at bounding box center [826, 161] width 528 height 24
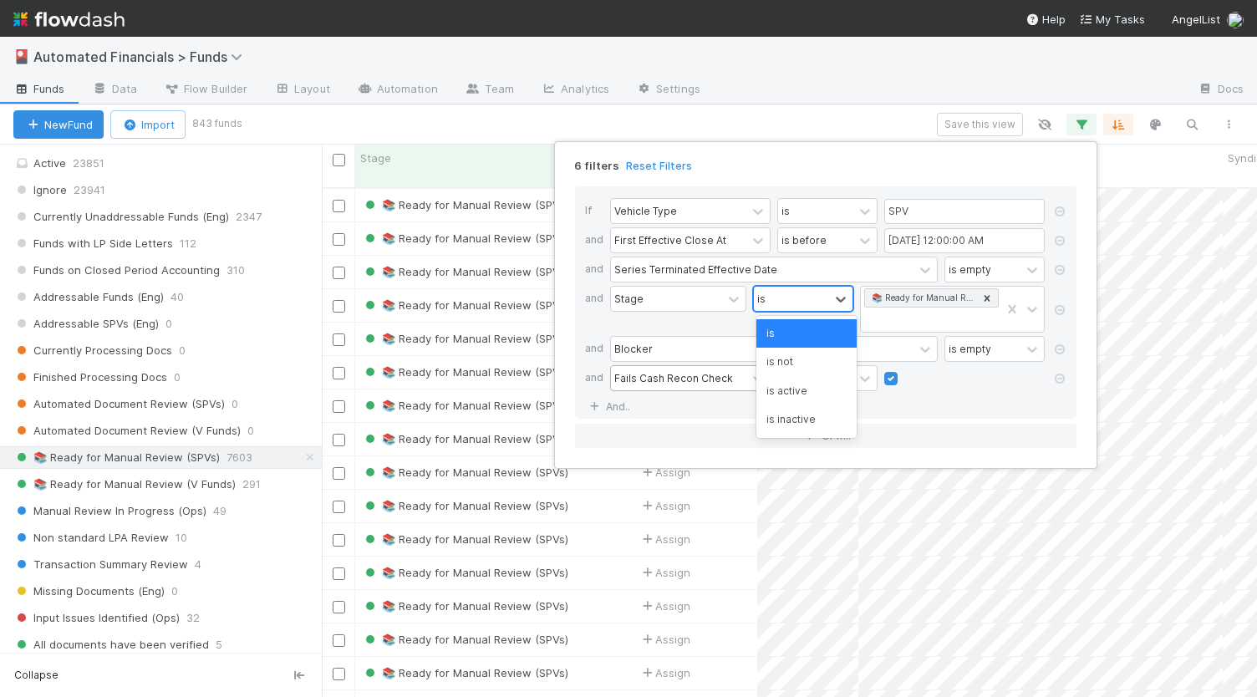
click at [792, 302] on div "is" at bounding box center [791, 299] width 75 height 24
click at [801, 367] on div "is not" at bounding box center [806, 362] width 100 height 28
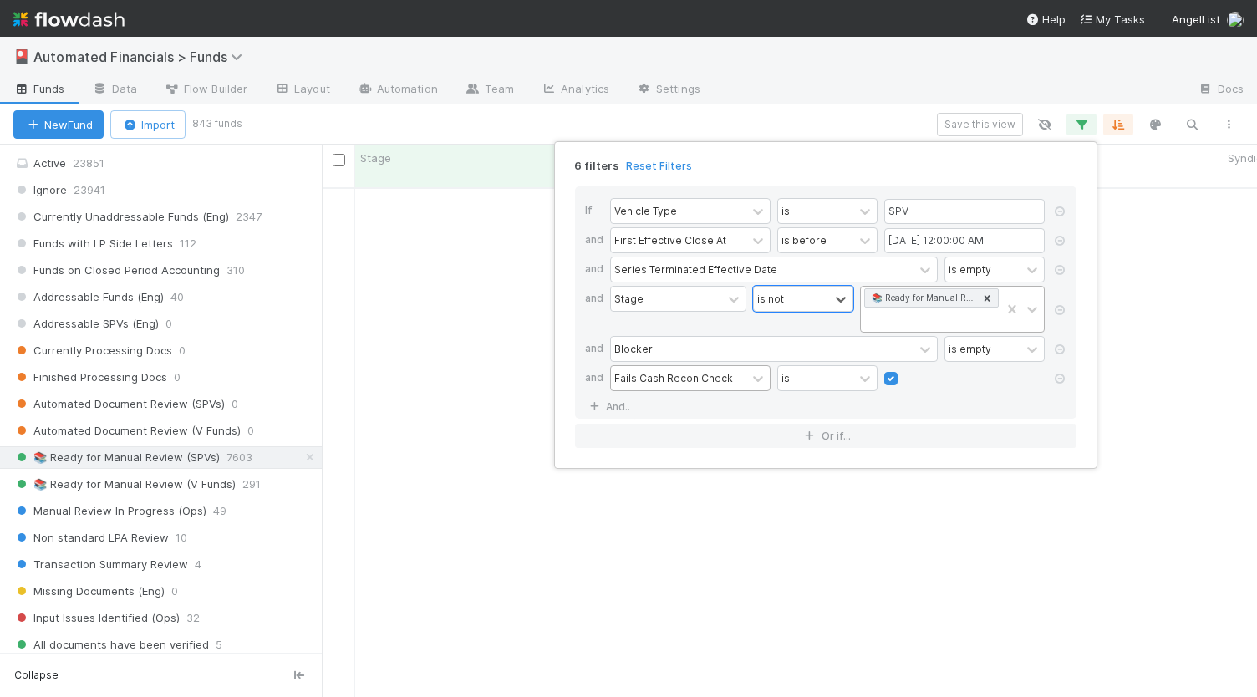
click at [988, 293] on icon at bounding box center [987, 299] width 12 height 12
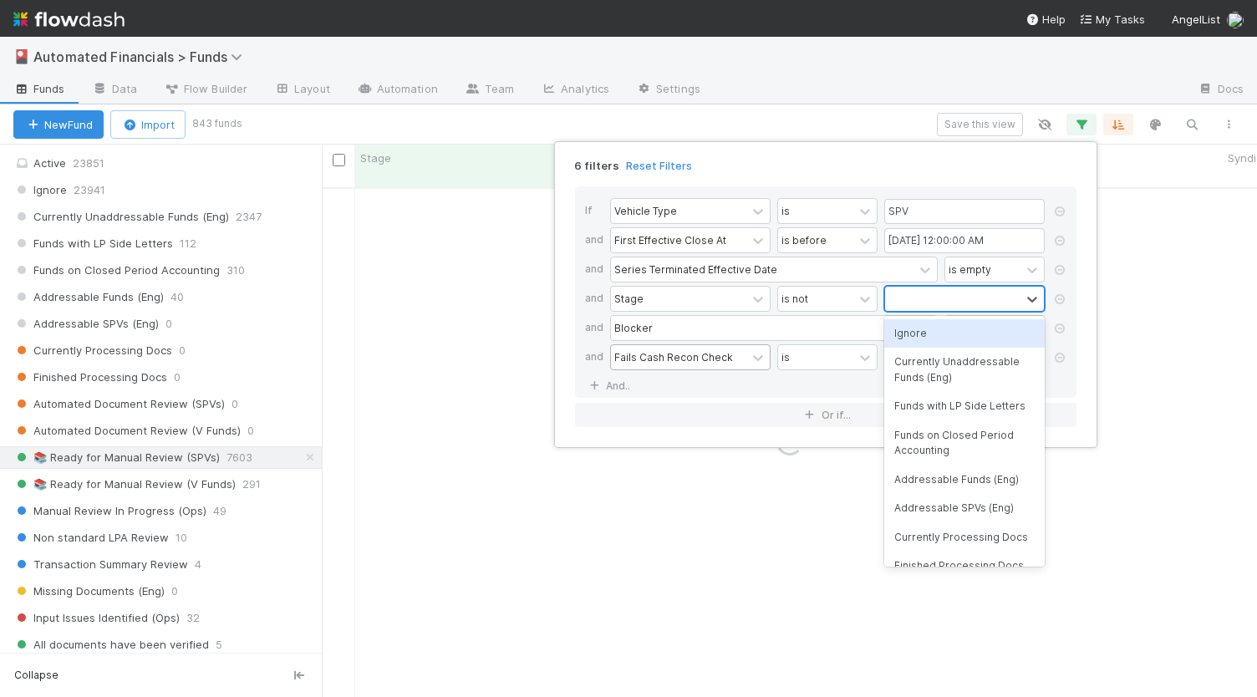
scroll to position [0, 0]
click at [969, 296] on div at bounding box center [952, 299] width 135 height 24
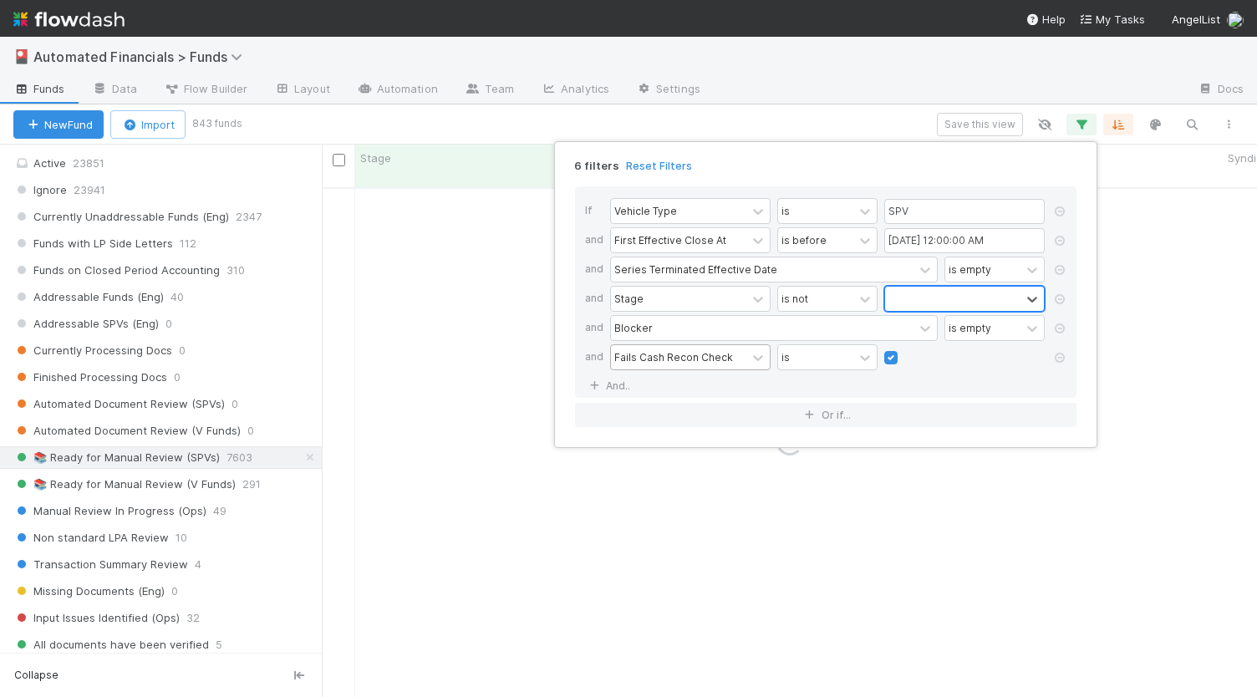
click at [969, 296] on div at bounding box center [952, 299] width 135 height 24
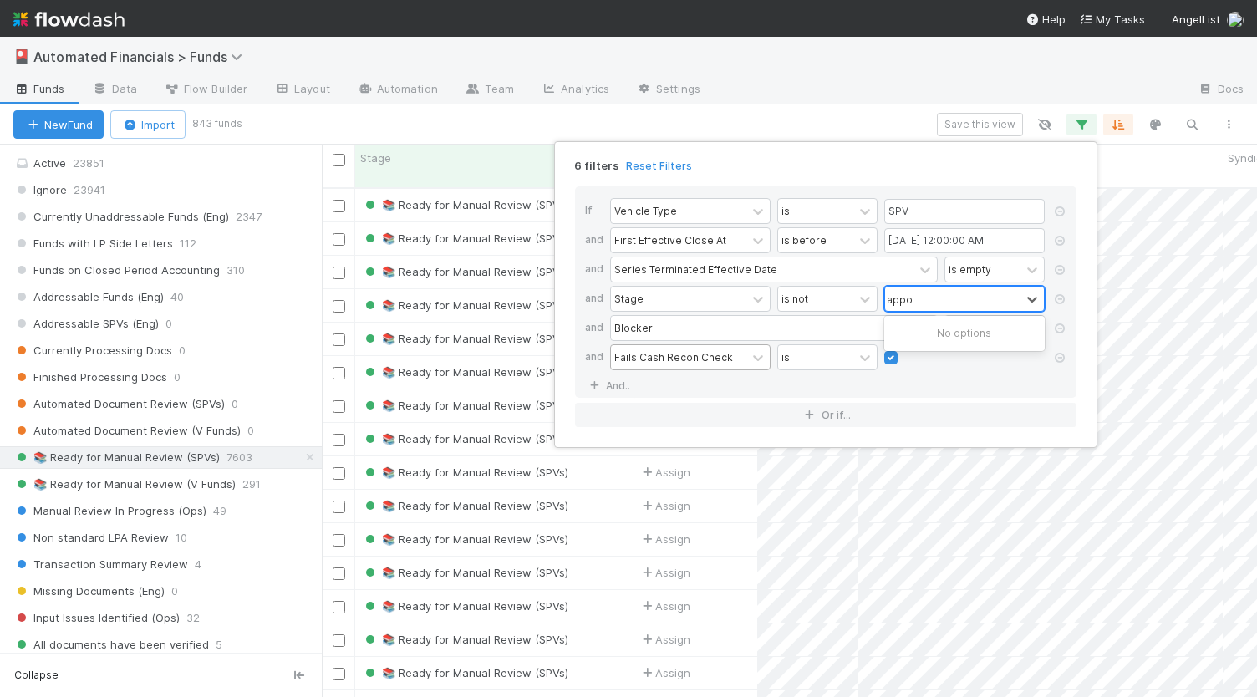
scroll to position [510, 922]
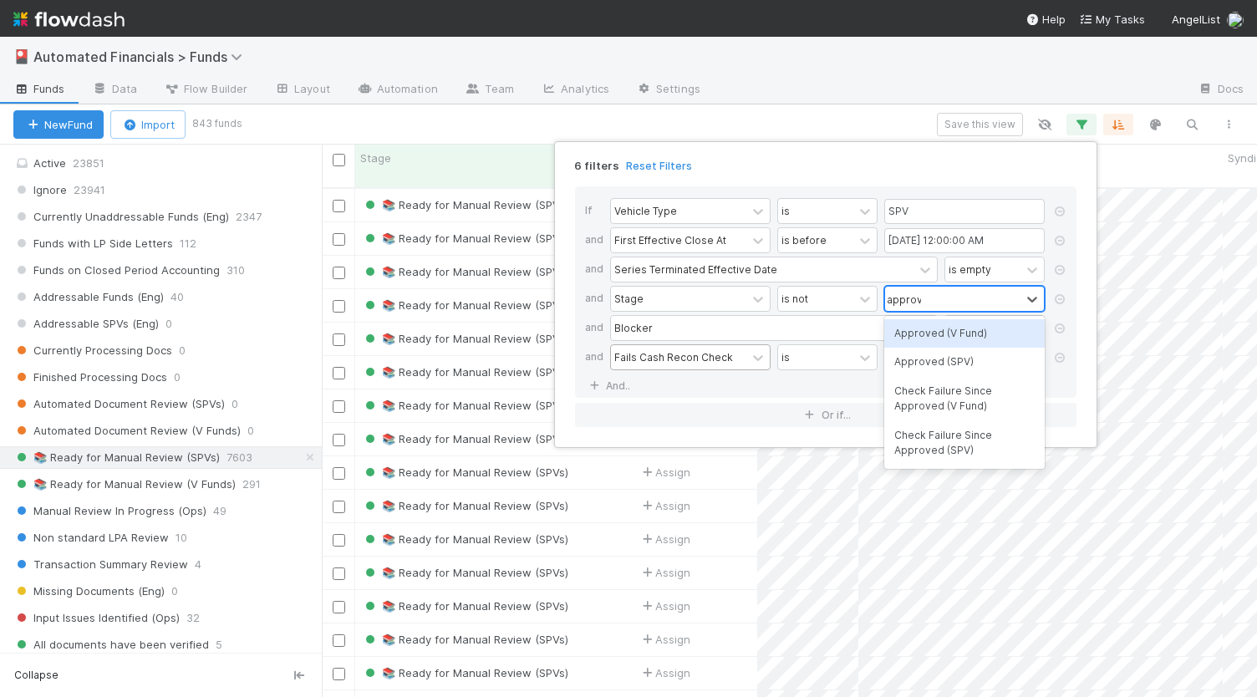
type input "approve"
click at [923, 363] on div "Approved (SPV)" at bounding box center [964, 362] width 160 height 28
type input "fail"
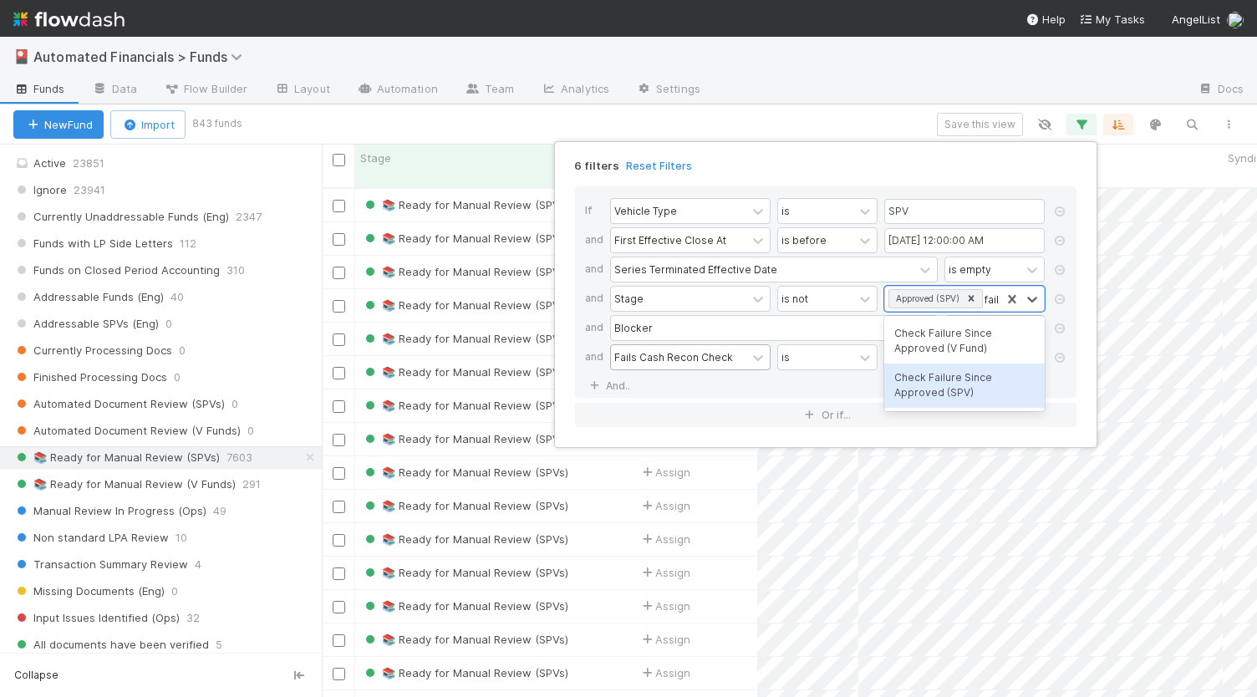
click at [953, 389] on div "Check Failure Since Approved (SPV)" at bounding box center [964, 386] width 160 height 44
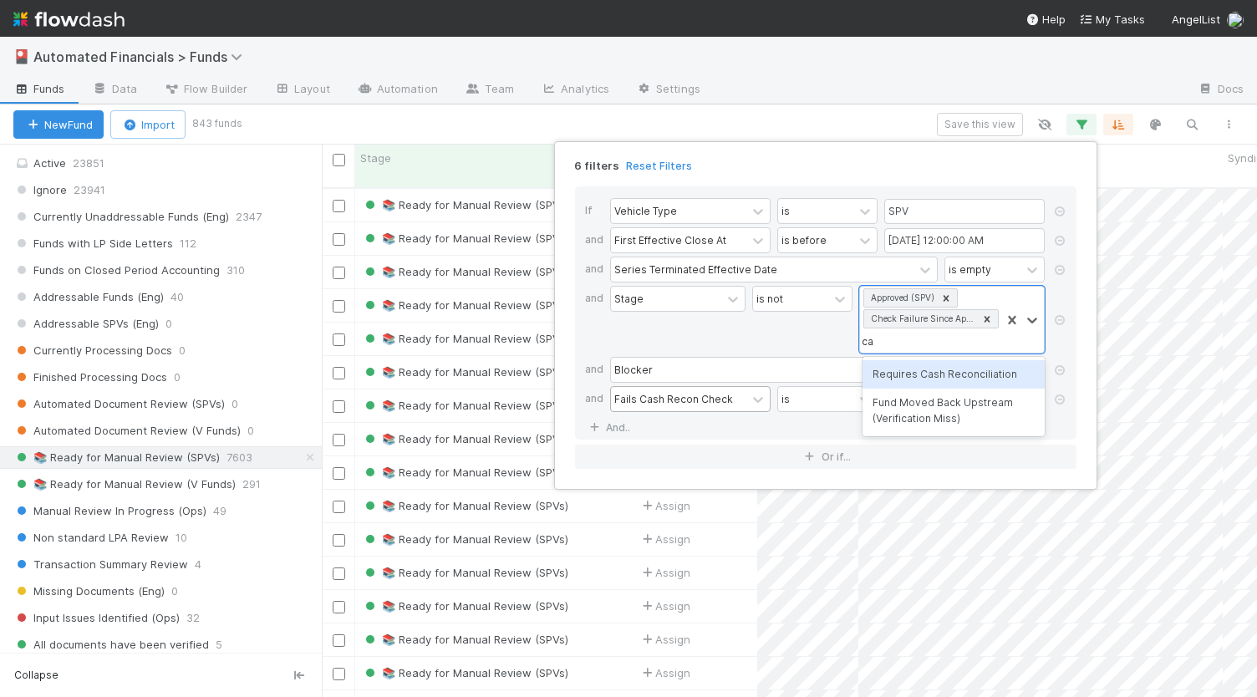
type input "c"
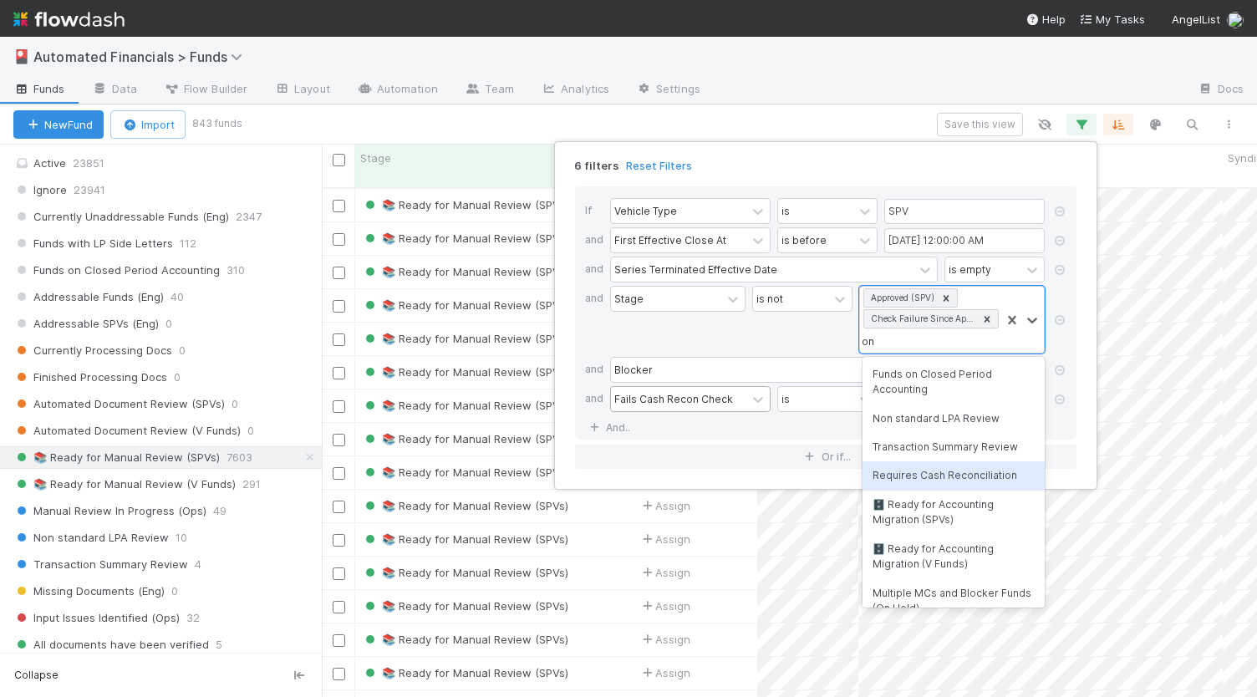
type input "o"
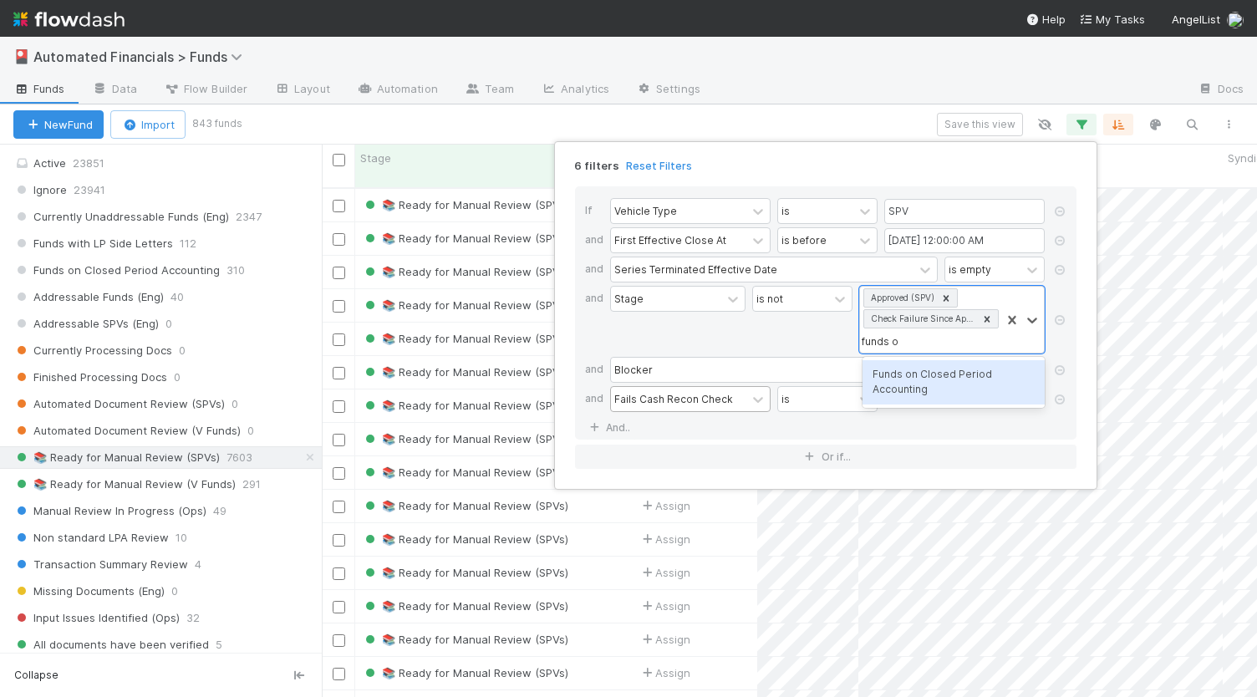
type input "funds on"
click at [957, 379] on div "Funds on Closed Period Accounting" at bounding box center [954, 382] width 182 height 44
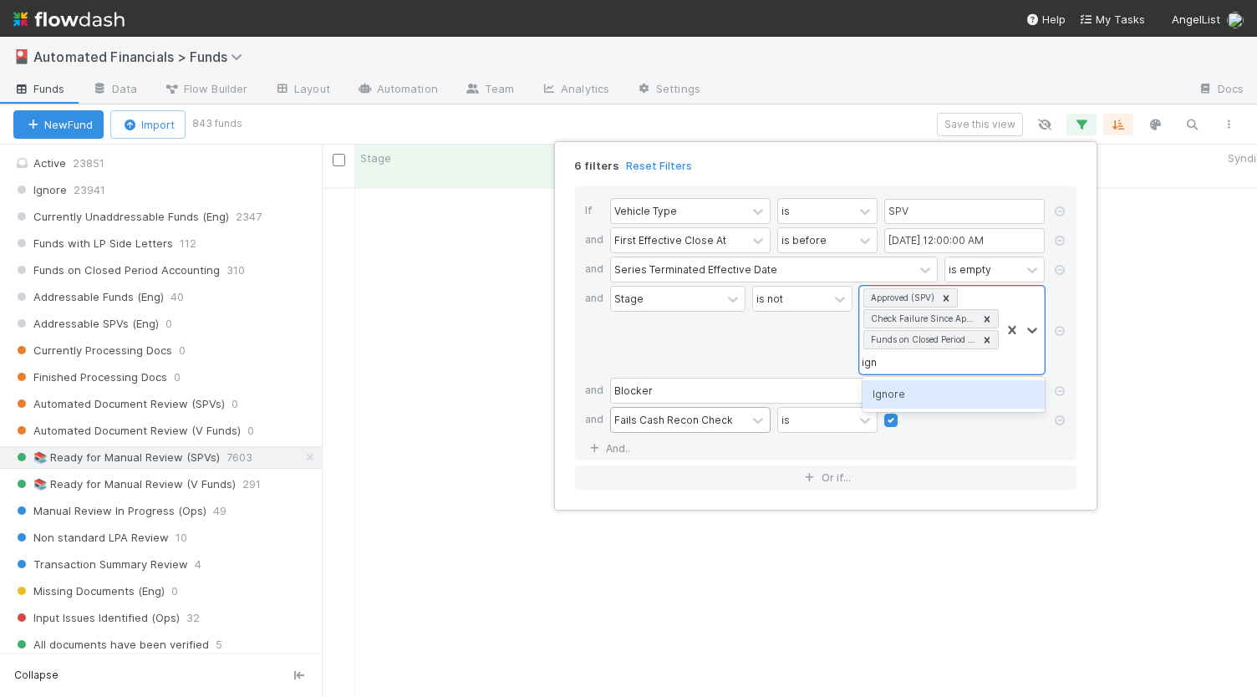
type input "ignore"
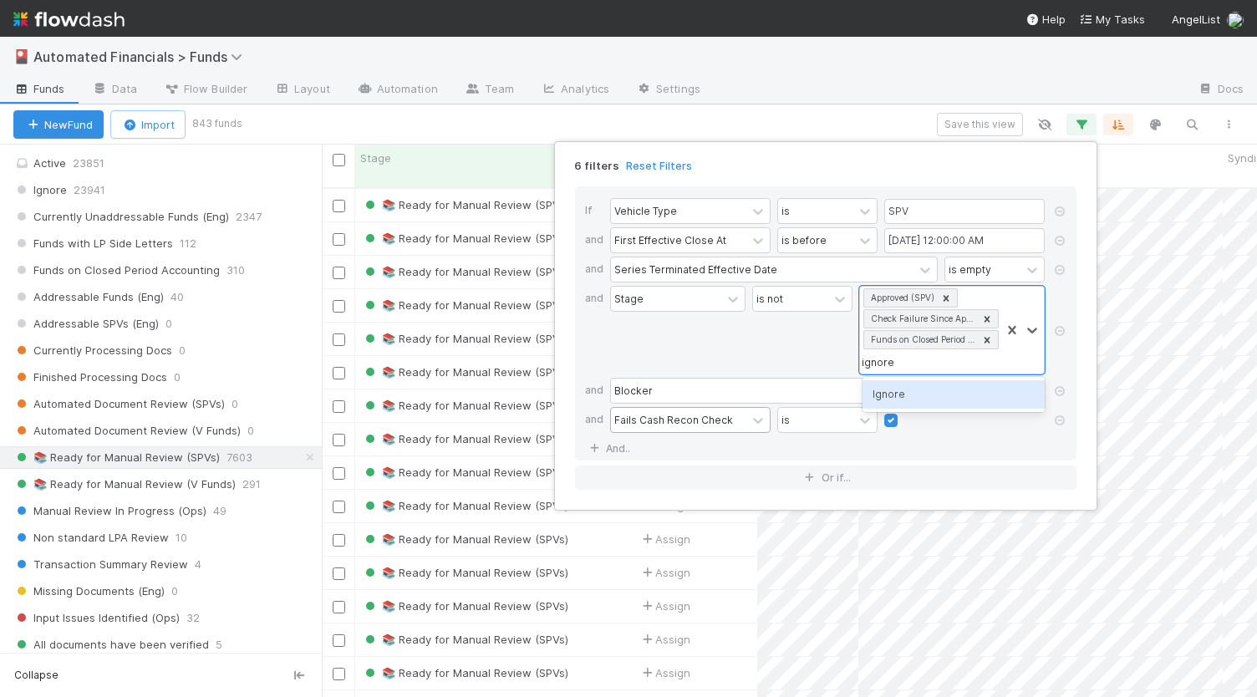
click at [919, 398] on div "Ignore" at bounding box center [954, 394] width 182 height 28
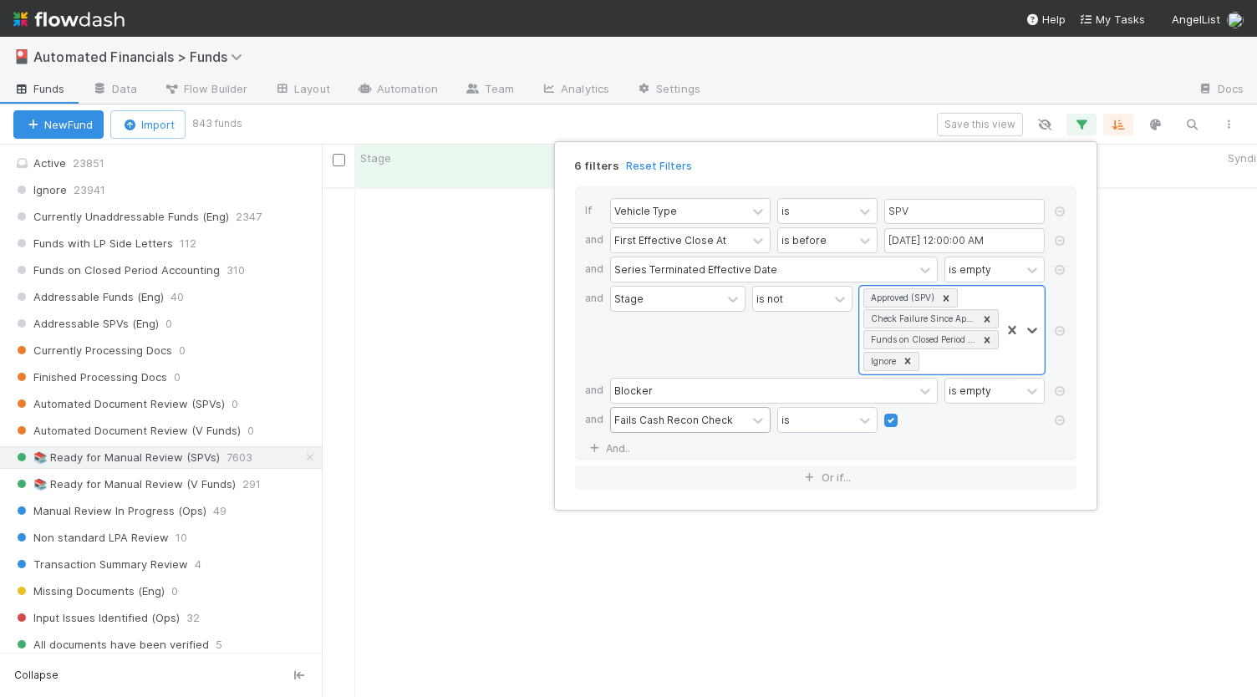
click at [777, 334] on div "is not" at bounding box center [802, 330] width 100 height 89
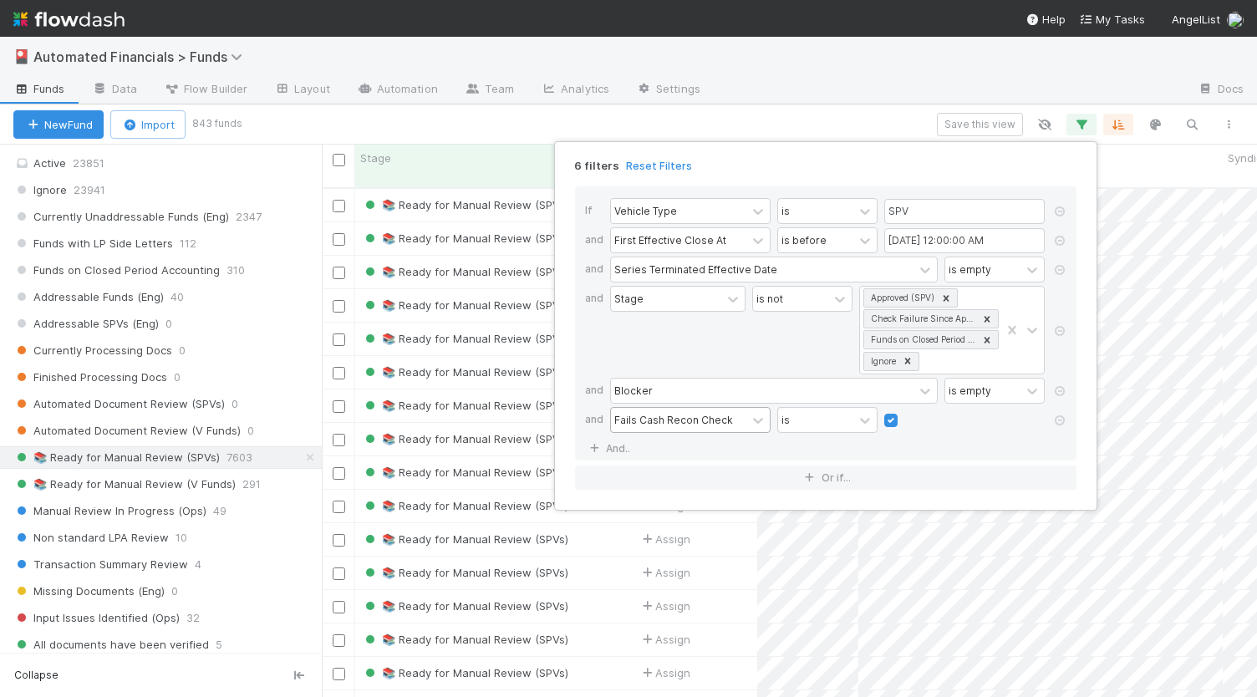
click at [660, 125] on div "6 filters Reset Filters If Vehicle Type is SPV and First Effective Close At is …" at bounding box center [628, 348] width 1257 height 697
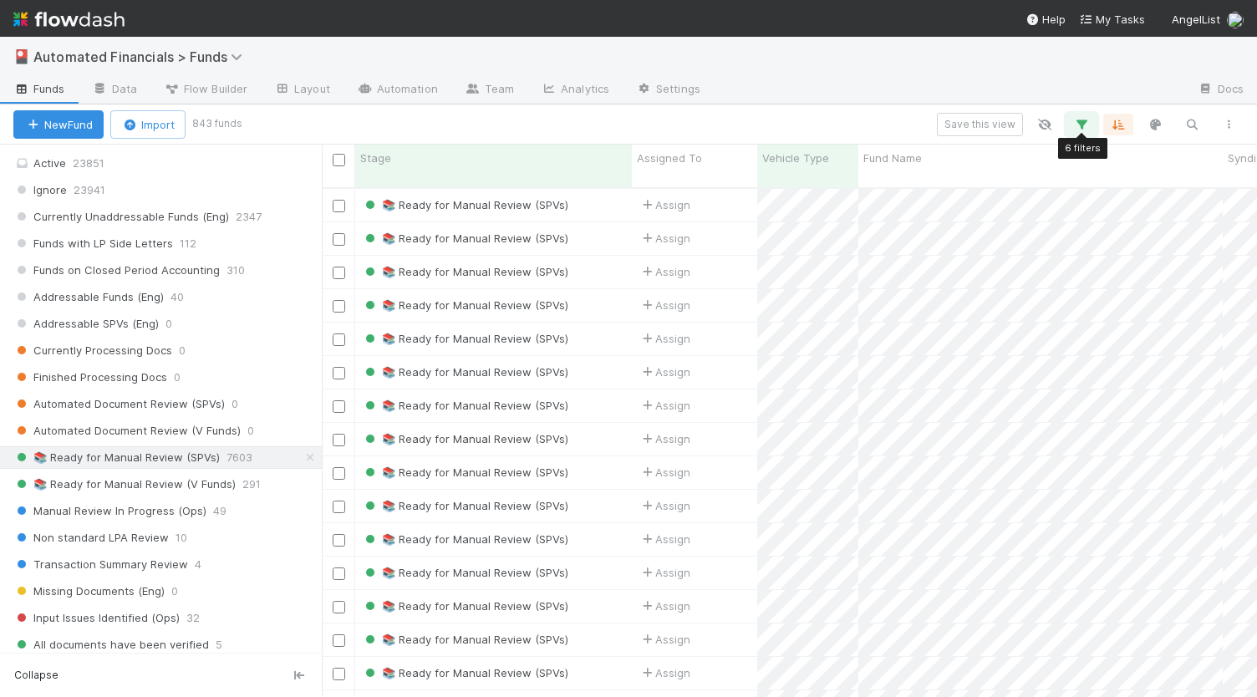
click at [1085, 126] on icon "button" at bounding box center [1081, 124] width 17 height 15
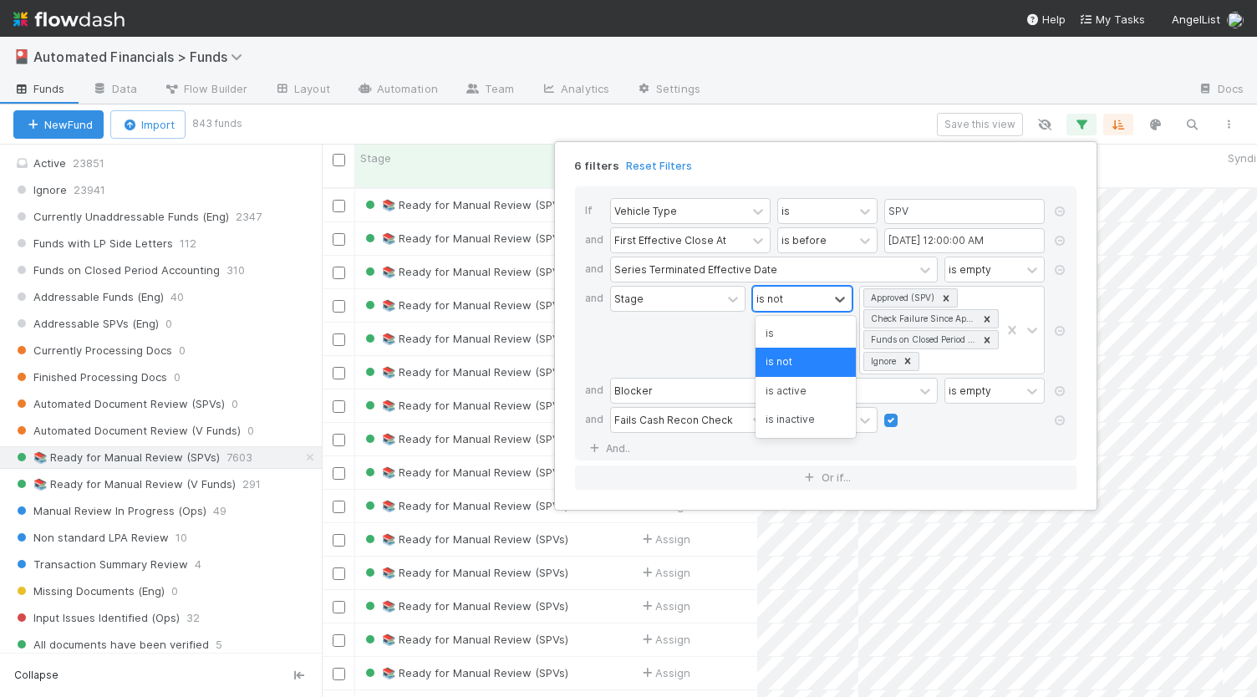
click at [783, 298] on div "is not" at bounding box center [769, 298] width 27 height 15
click at [796, 335] on div "is" at bounding box center [806, 333] width 100 height 28
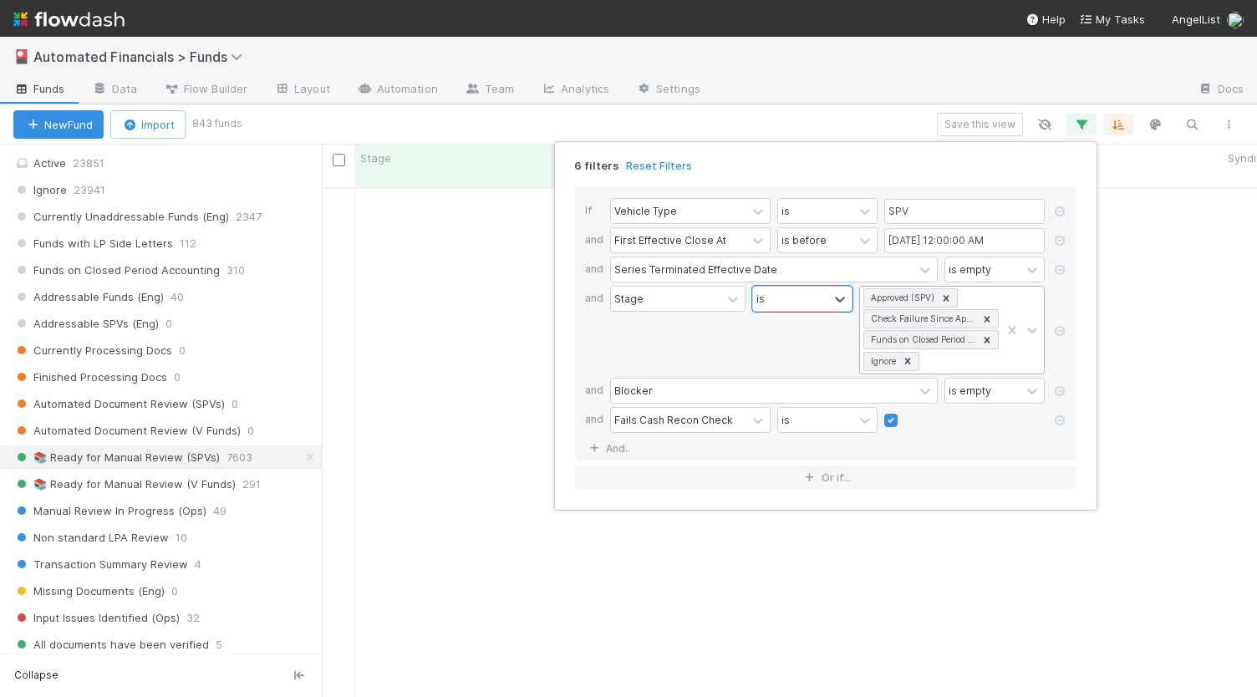
click at [949, 295] on icon at bounding box center [947, 298] width 6 height 6
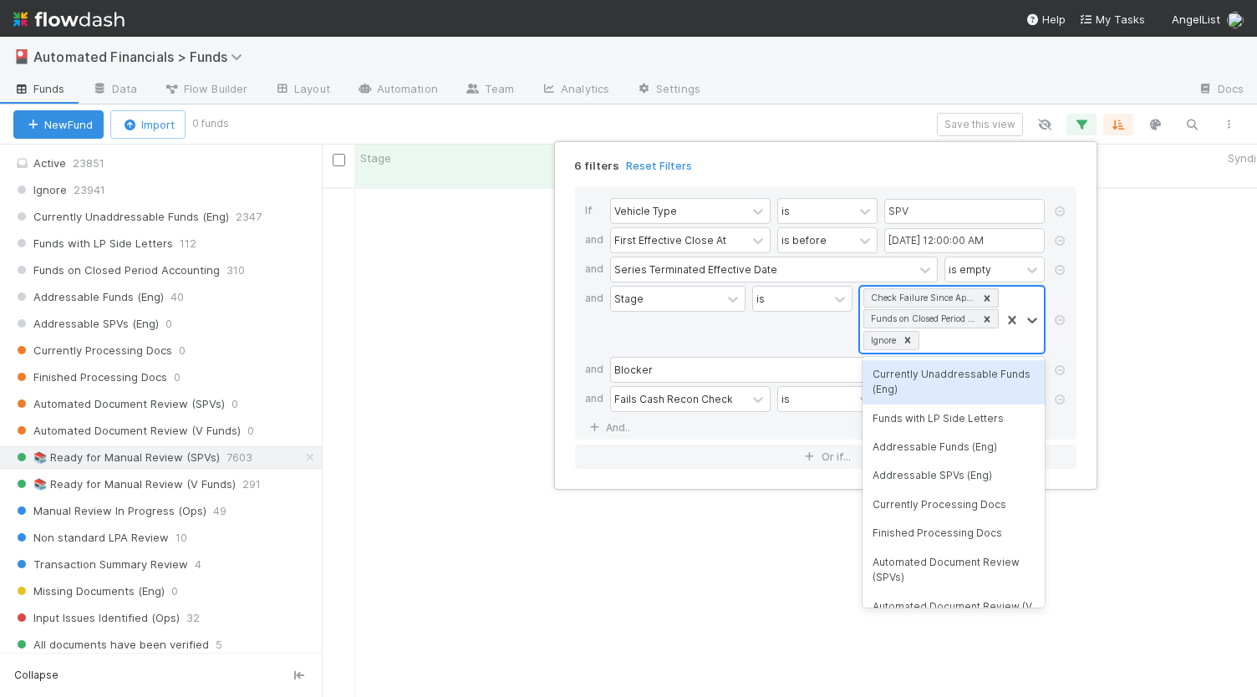
scroll to position [0, 0]
drag, startPoint x: 988, startPoint y: 293, endPoint x: 988, endPoint y: 318, distance: 24.2
click at [985, 303] on div at bounding box center [987, 298] width 18 height 18
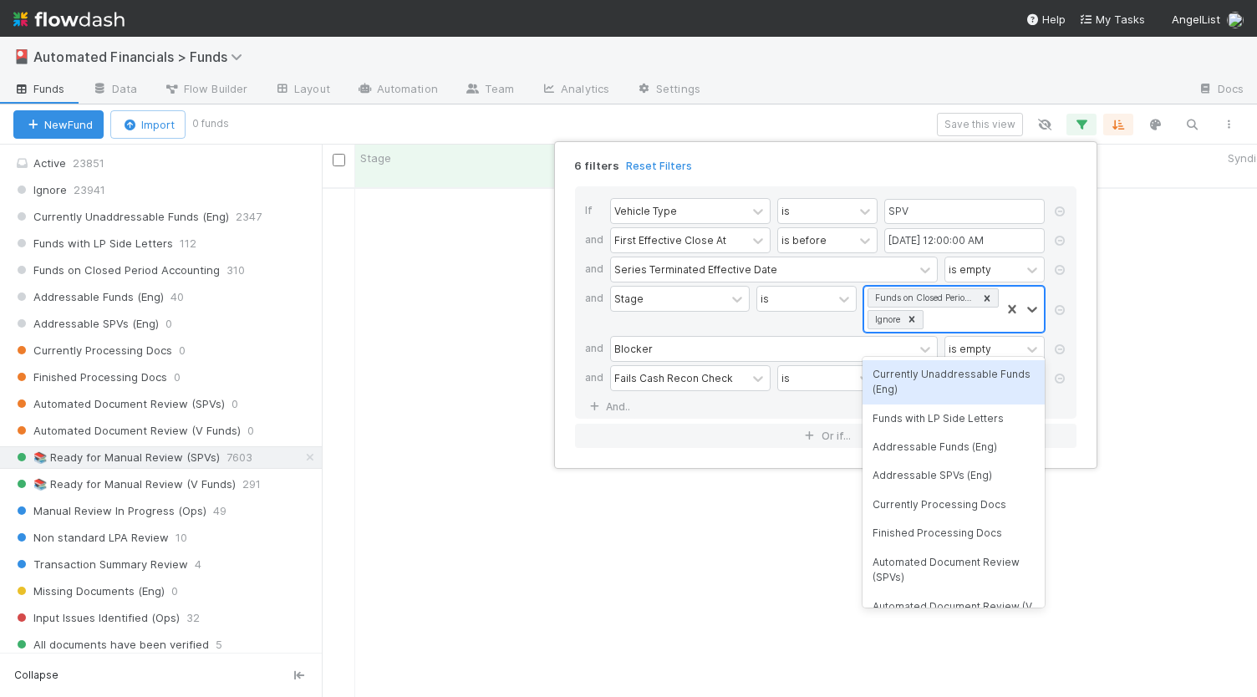
click at [986, 293] on icon at bounding box center [987, 299] width 12 height 12
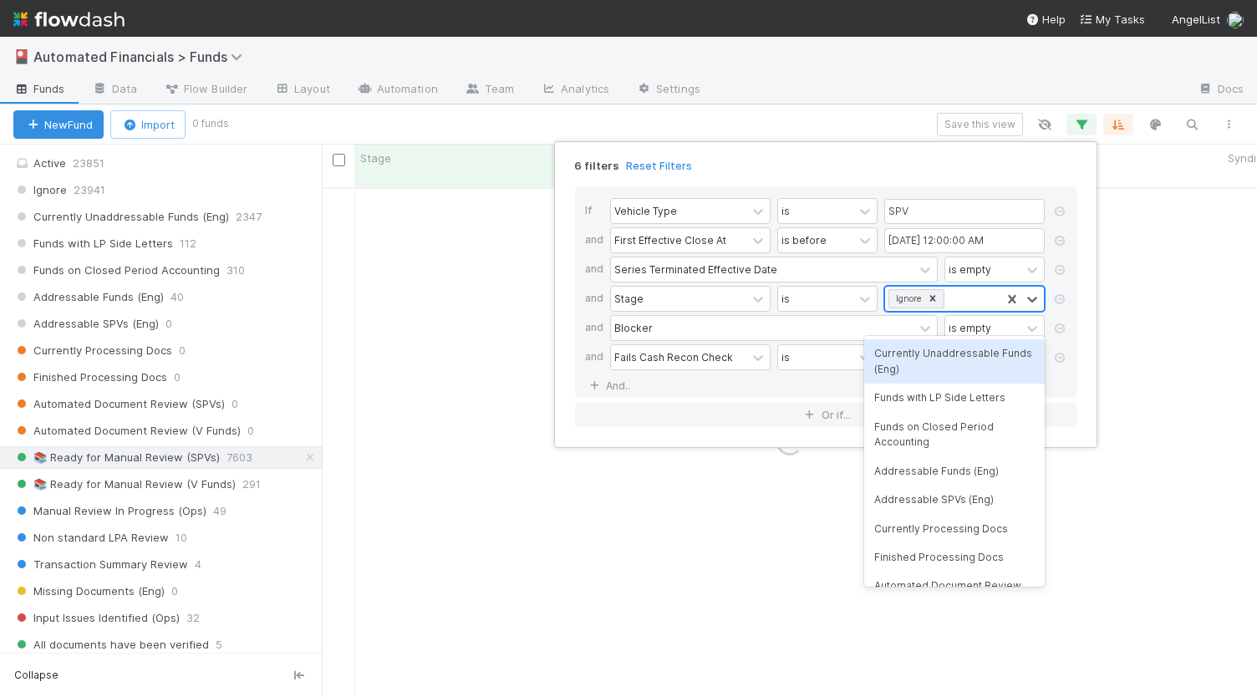
click at [934, 293] on icon at bounding box center [933, 299] width 12 height 12
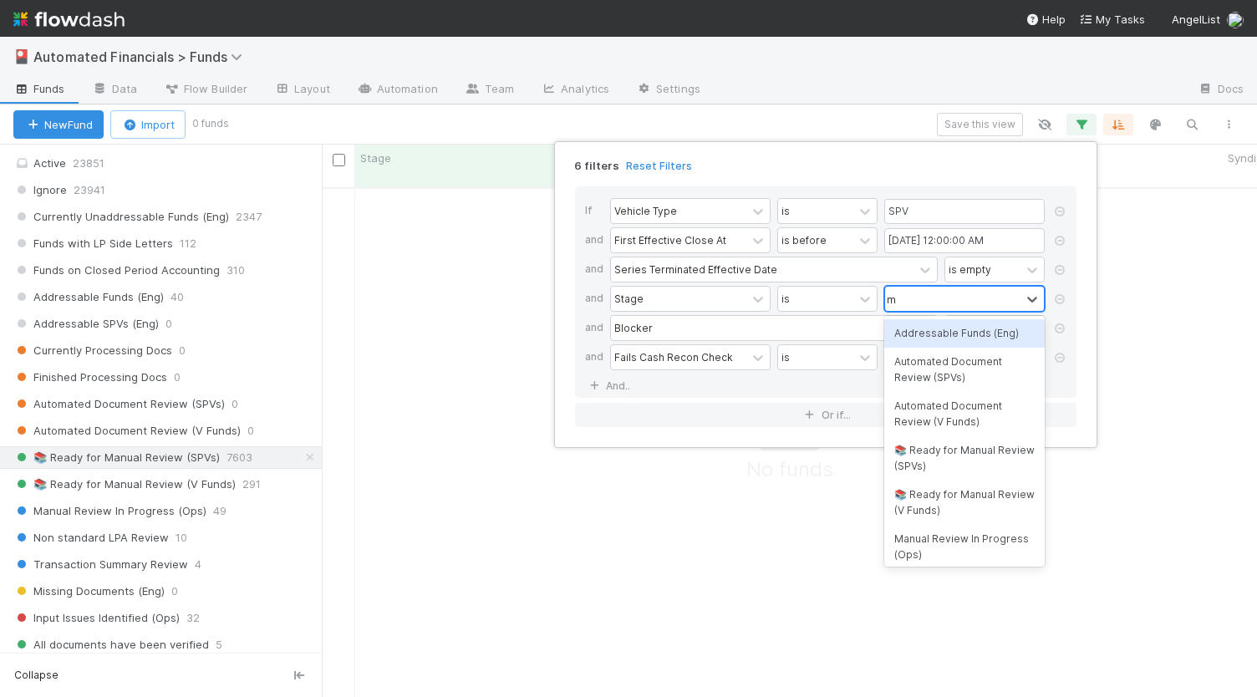
scroll to position [497, 922]
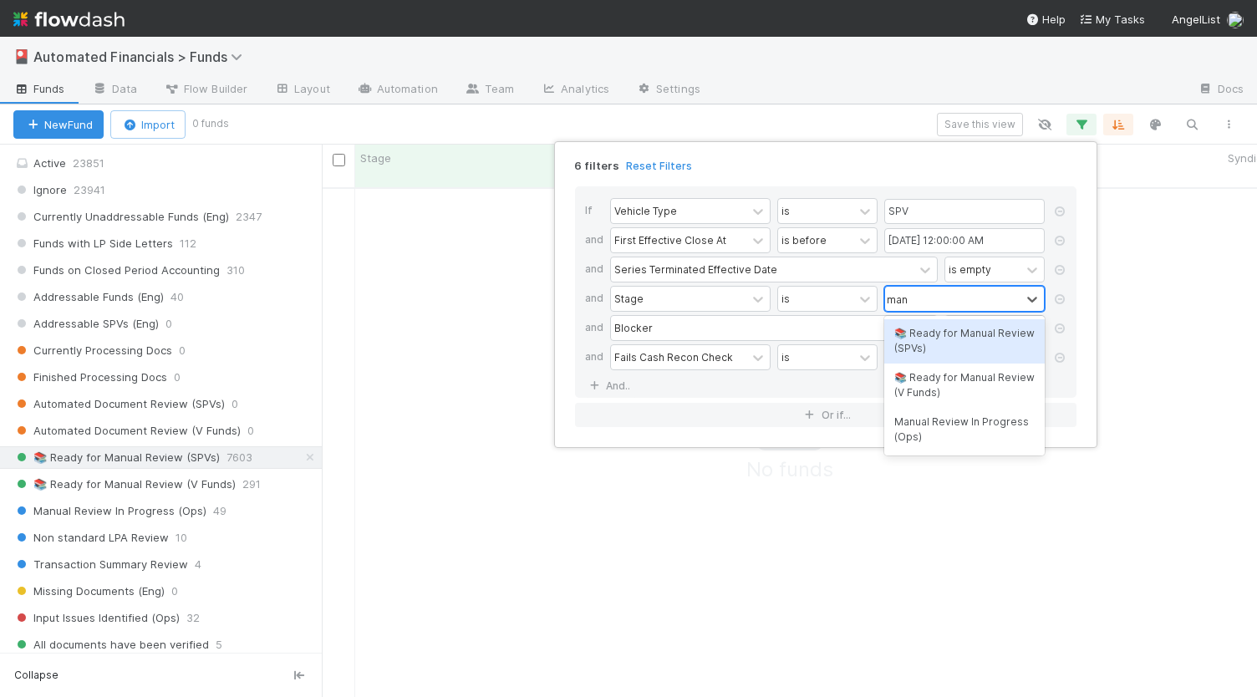
type input "manu"
click at [951, 341] on div "📚 Ready for Manual Review (SPVs)" at bounding box center [964, 341] width 160 height 44
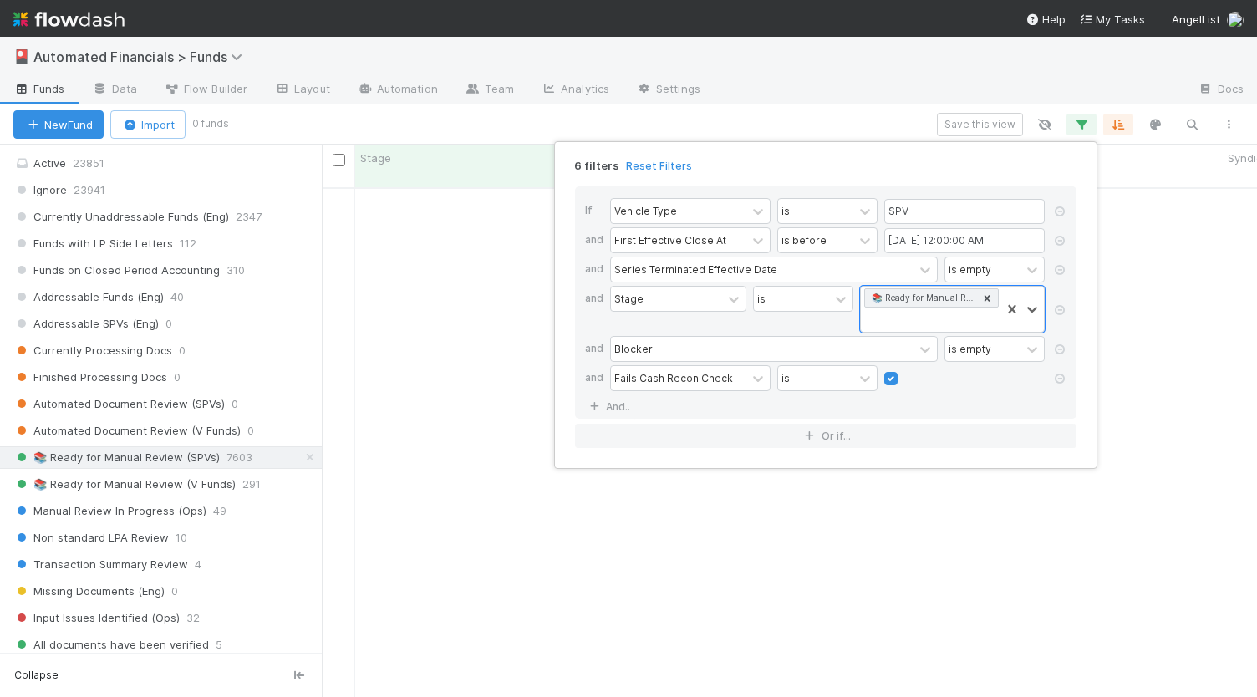
click at [955, 383] on div "Fails Cash Recon Check is" at bounding box center [830, 379] width 441 height 29
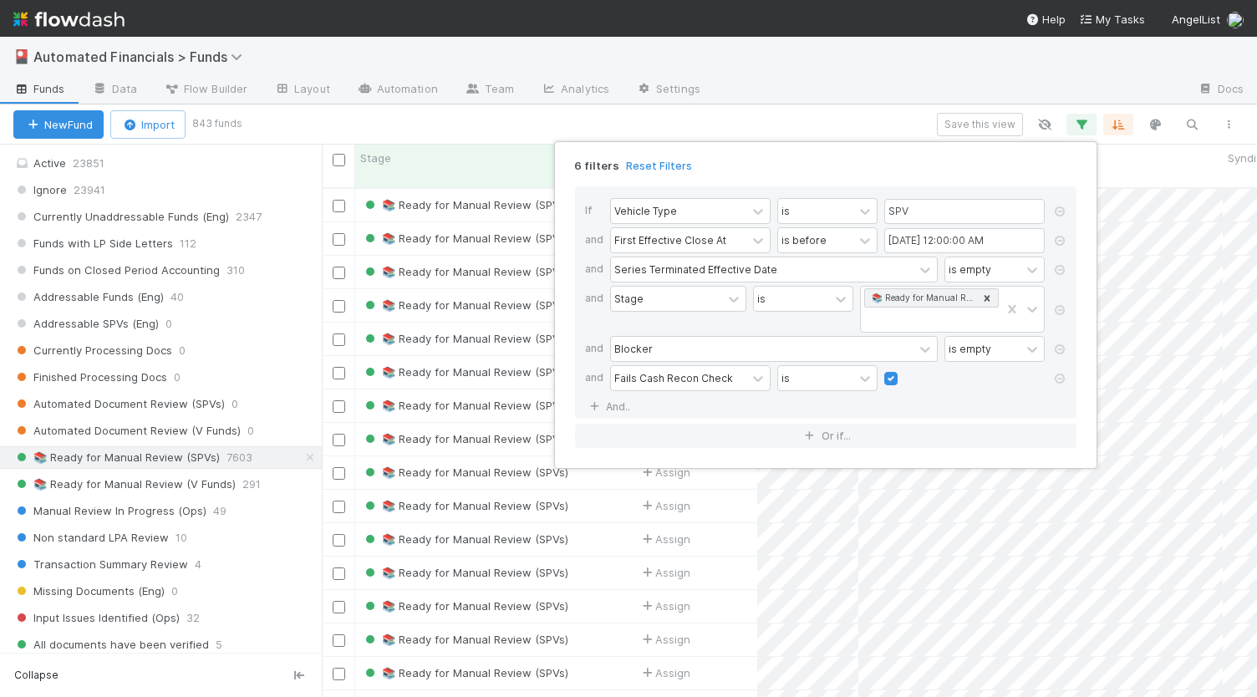
scroll to position [510, 922]
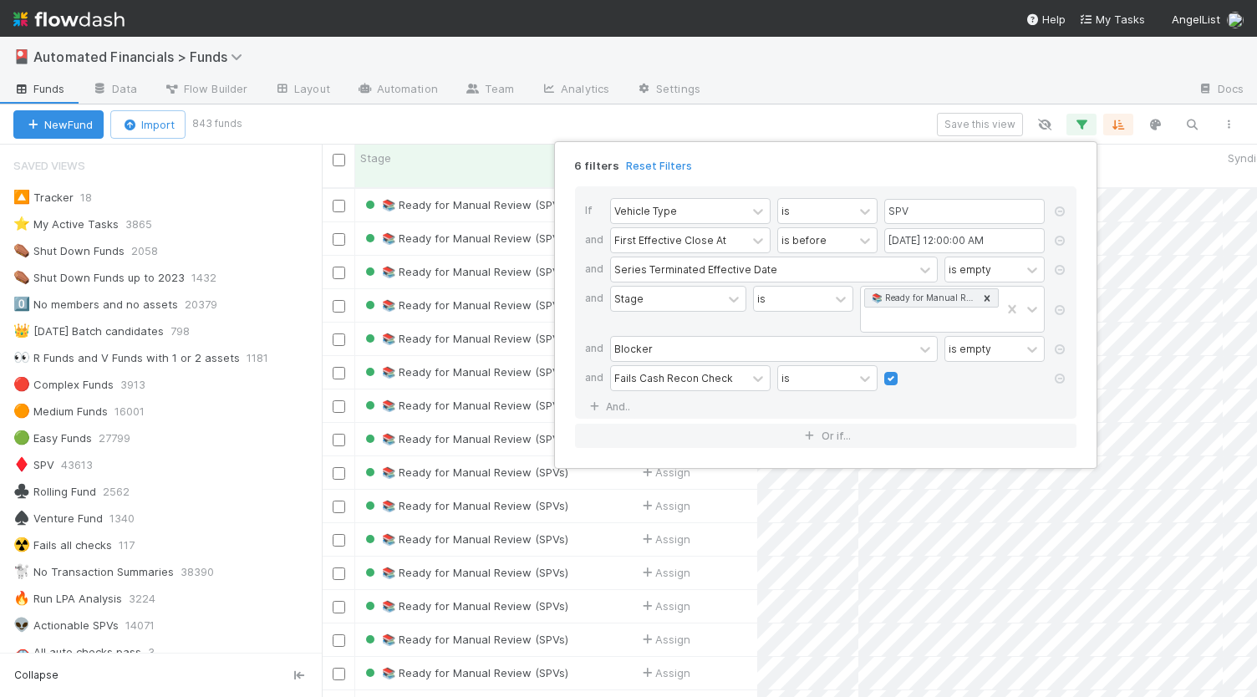
scroll to position [1382, 0]
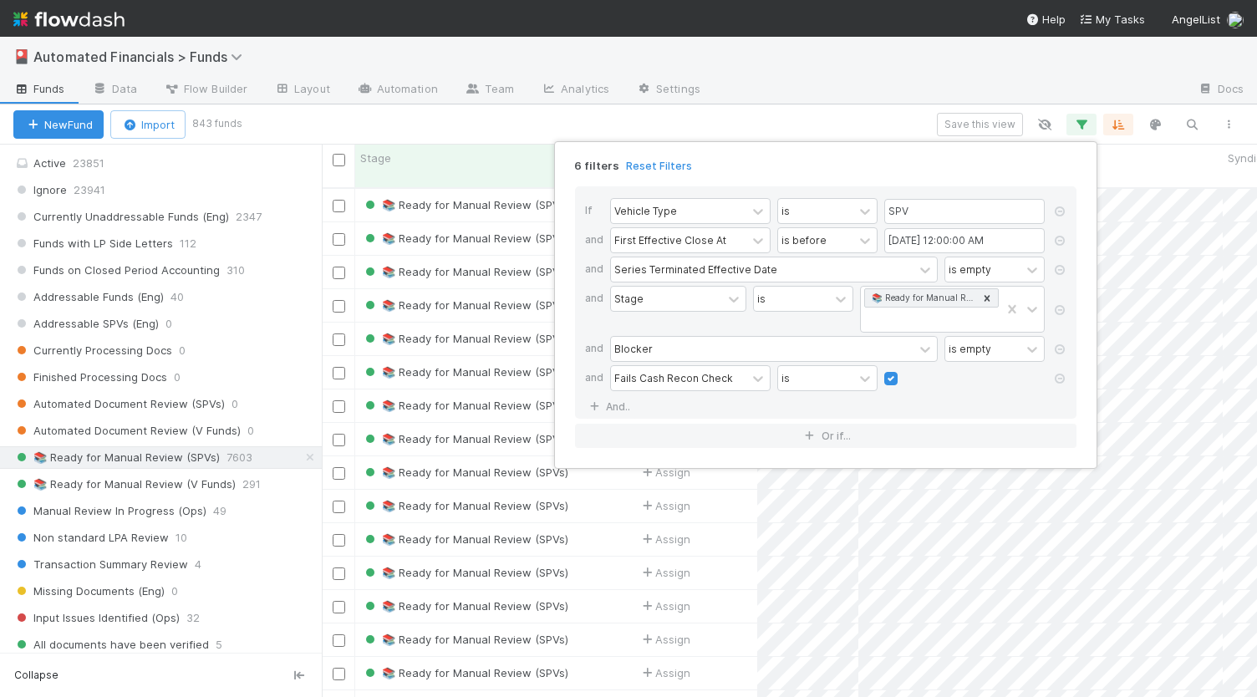
click at [896, 123] on div "6 filters Reset Filters If Vehicle Type is SPV and First Effective Close At is …" at bounding box center [628, 348] width 1257 height 697
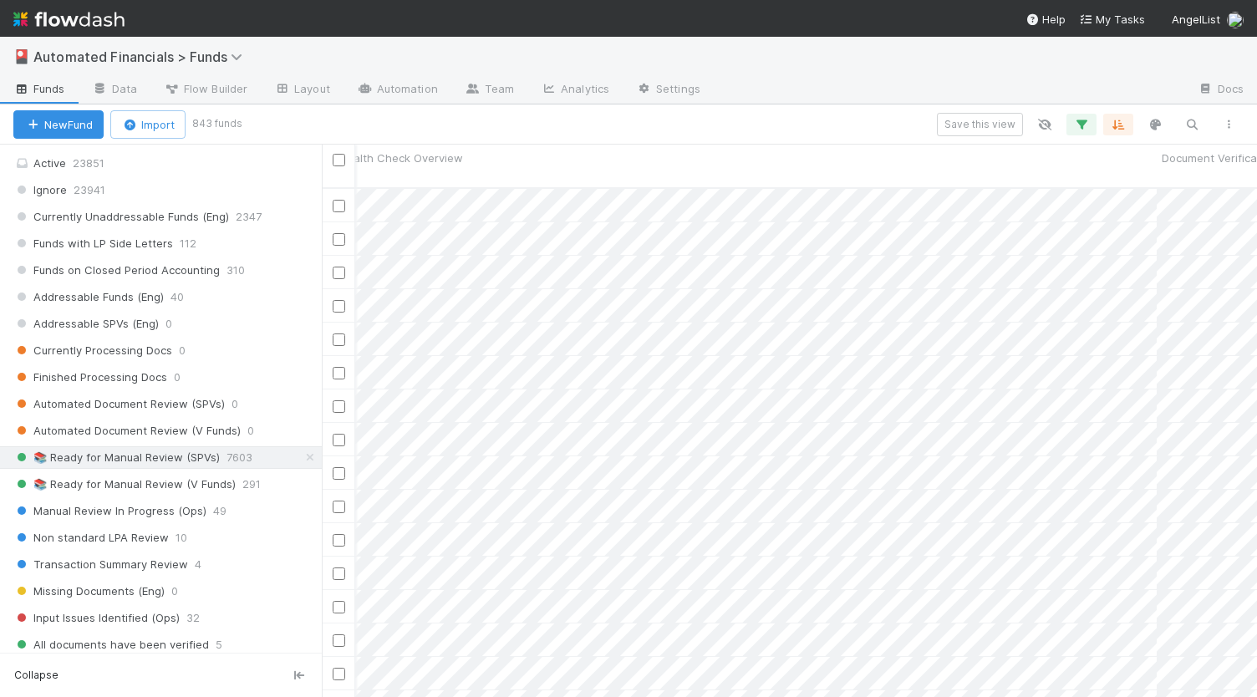
scroll to position [0, 7560]
